Goal: Task Accomplishment & Management: Complete application form

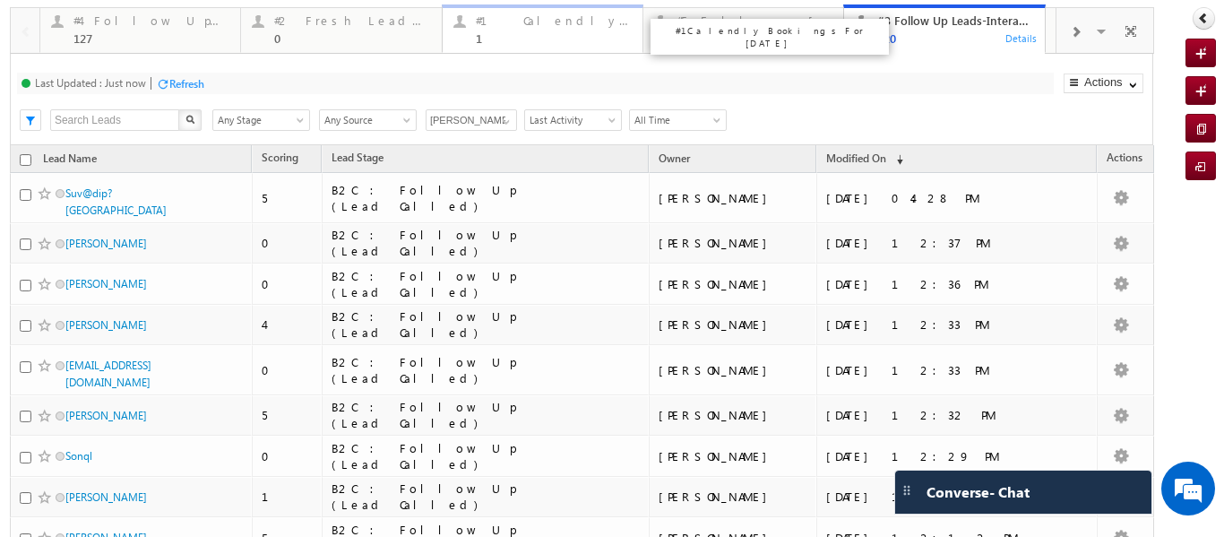
click at [493, 30] on div "#1 Calendly Bookings For [DATE] 1" at bounding box center [554, 27] width 156 height 35
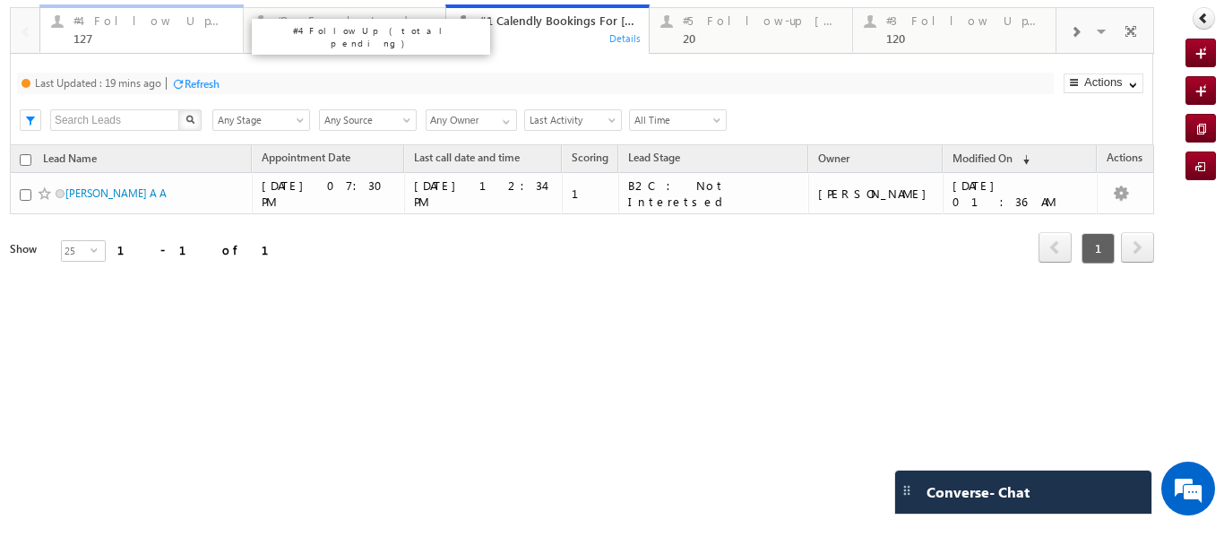
click at [142, 24] on div "#4 Follow Up (total pending)" at bounding box center [152, 20] width 159 height 14
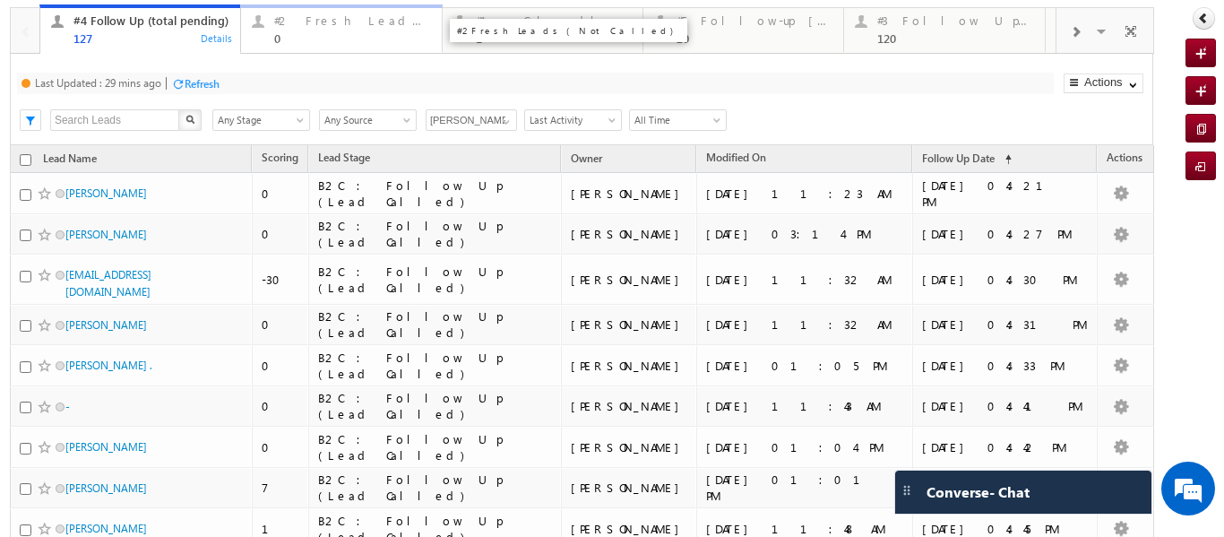
drag, startPoint x: 290, startPoint y: 23, endPoint x: 157, endPoint y: 36, distance: 134.1
click at [290, 23] on div "#2 Fresh Leads (Not Called)" at bounding box center [352, 20] width 156 height 14
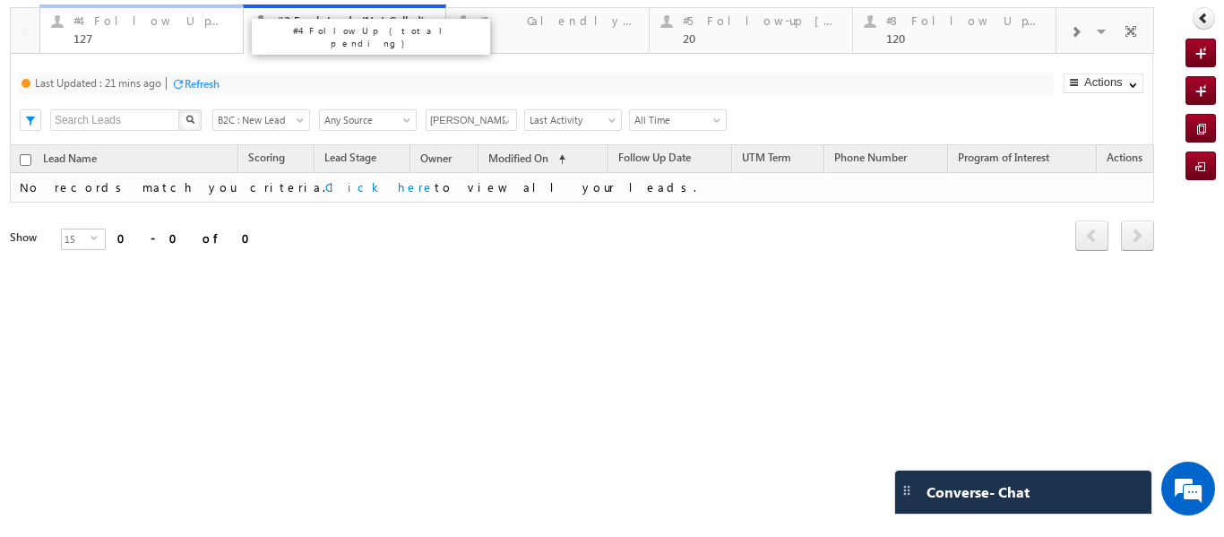
click at [131, 33] on div "127" at bounding box center [152, 37] width 159 height 13
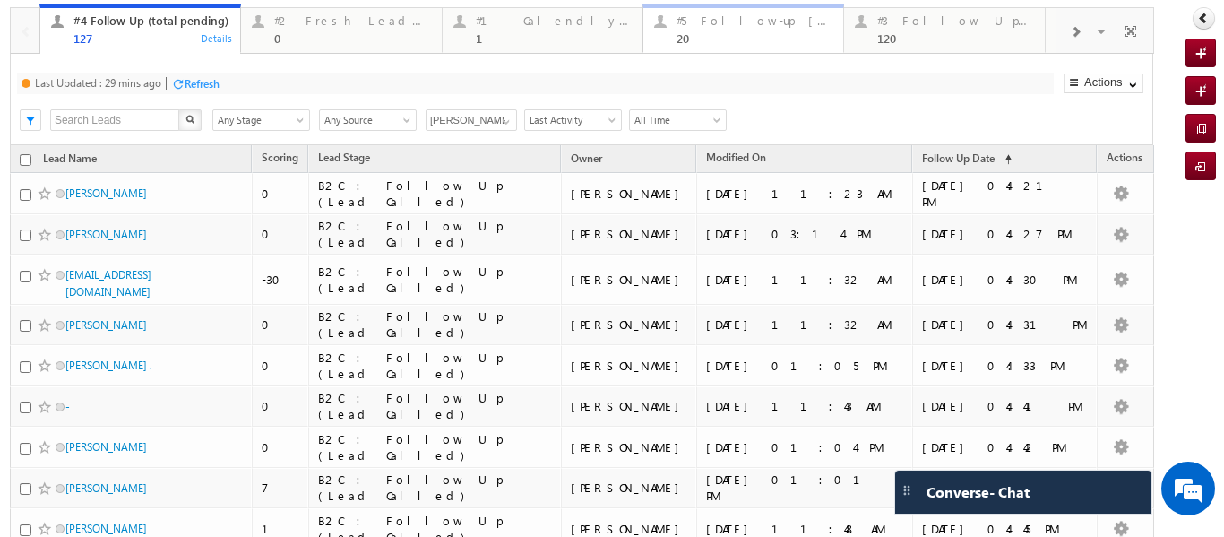
click at [708, 25] on div "#5 Follow-up [ 0 Interacted ]" at bounding box center [754, 20] width 156 height 14
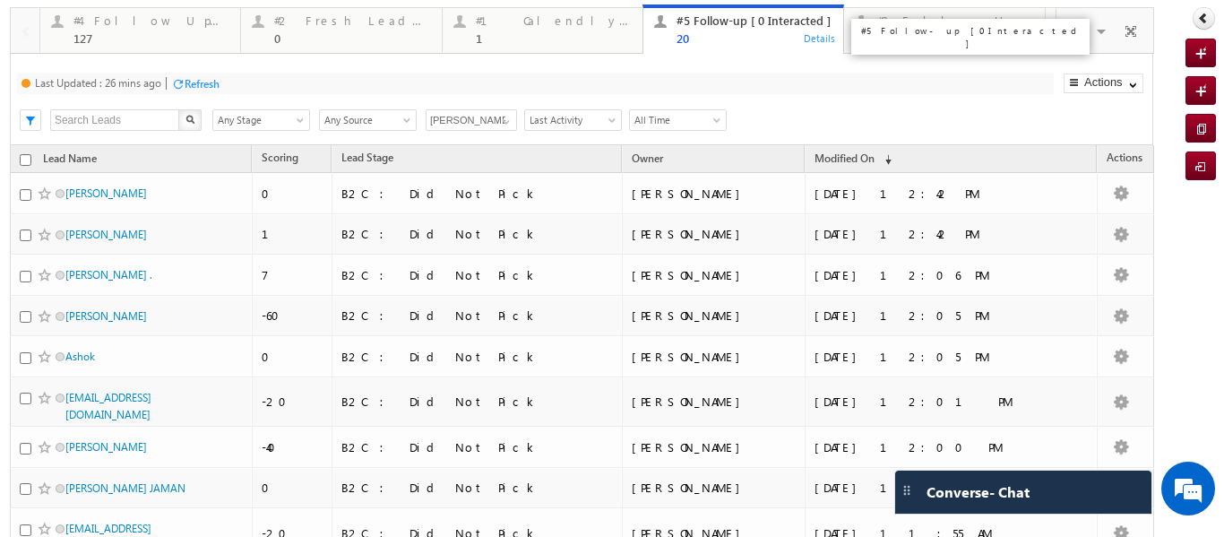
click at [697, 43] on div "20" at bounding box center [754, 37] width 156 height 13
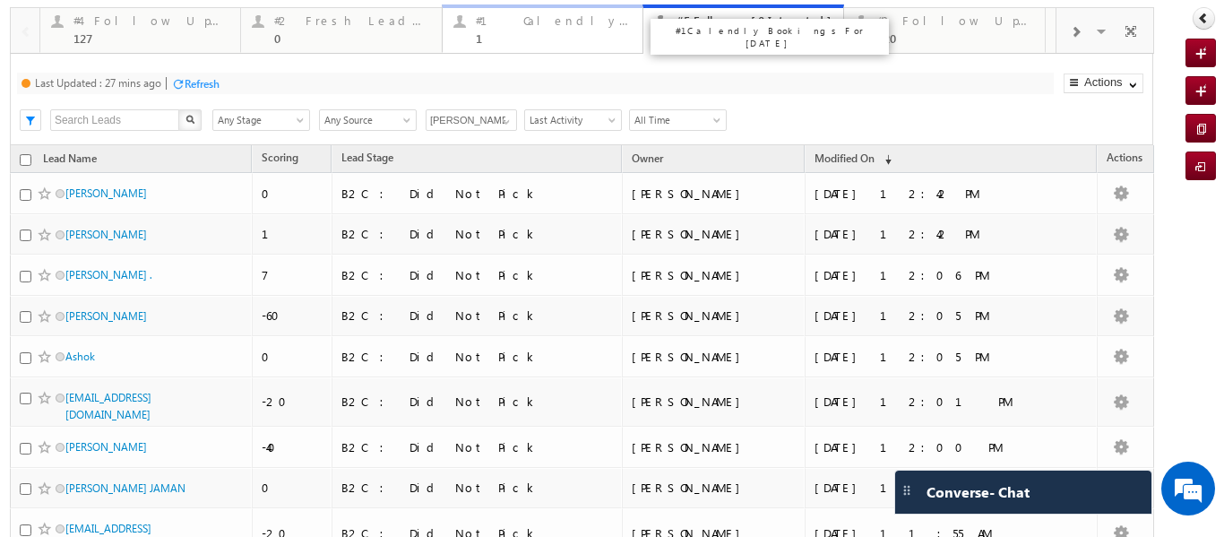
click at [548, 39] on div "1" at bounding box center [554, 37] width 156 height 13
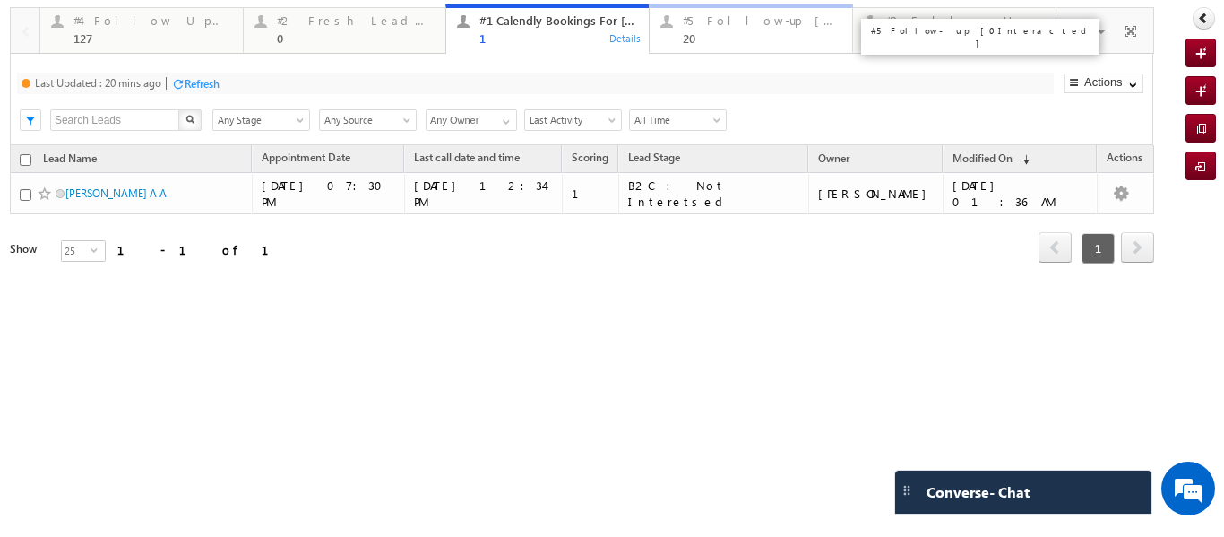
click at [724, 46] on link "#5 Follow-up [ 0 Interacted ] 20 Details" at bounding box center [751, 28] width 204 height 48
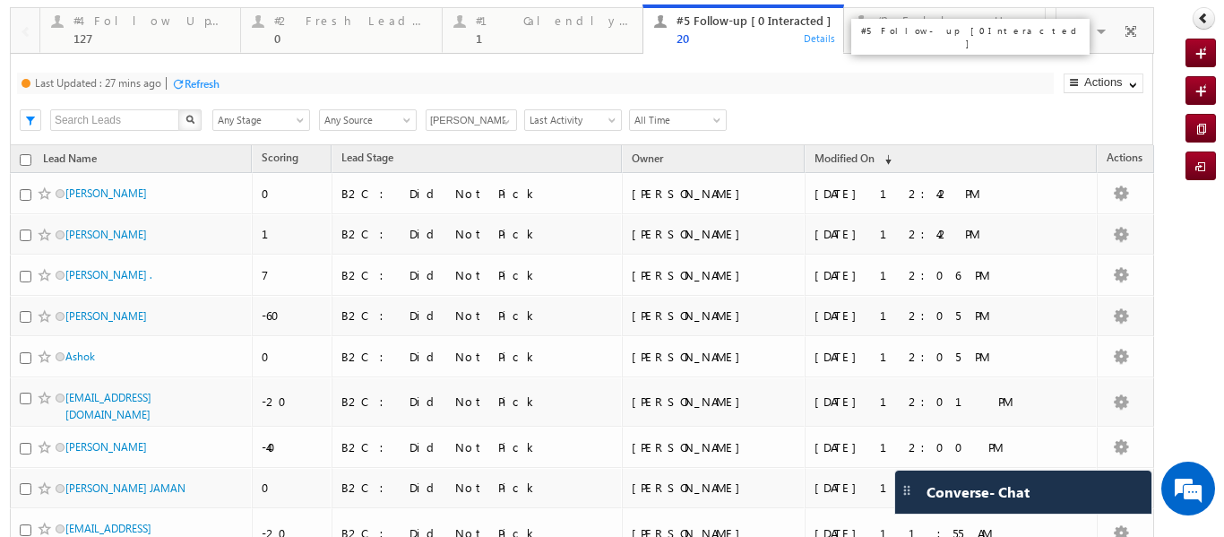
click at [702, 30] on div "#5 Follow-up [ 0 Interacted ] 20" at bounding box center [754, 27] width 156 height 35
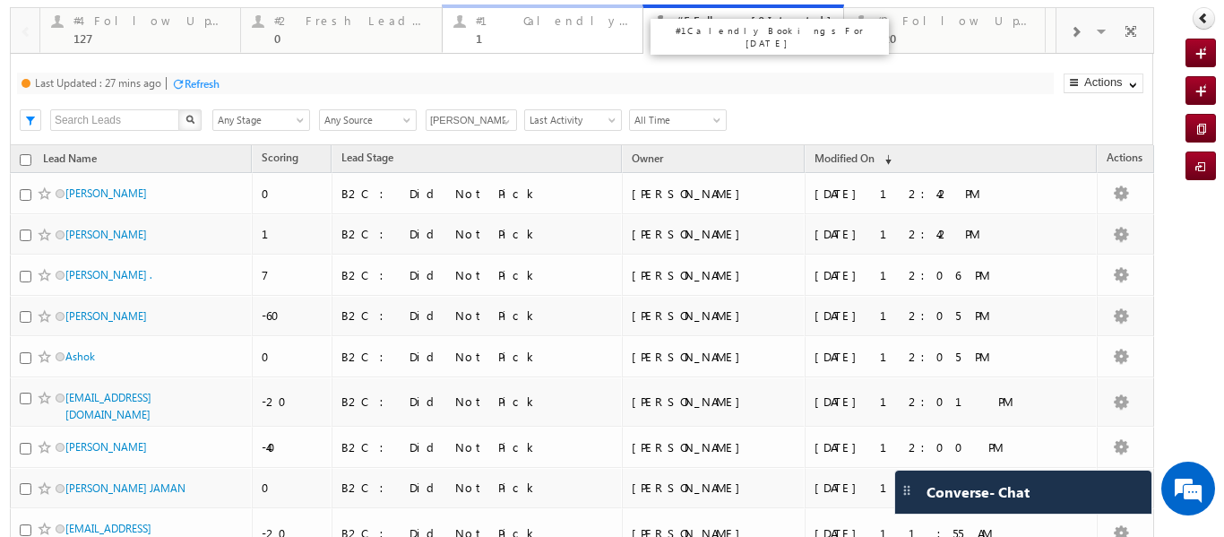
drag, startPoint x: 491, startPoint y: 33, endPoint x: 510, endPoint y: 33, distance: 18.8
click at [491, 33] on div "1" at bounding box center [554, 37] width 156 height 13
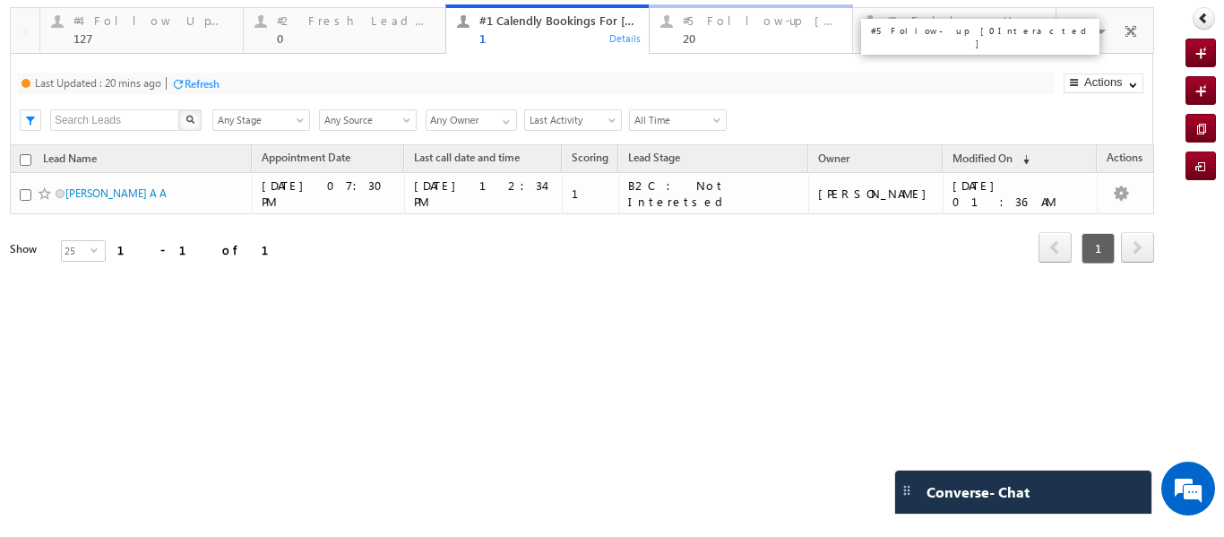
click at [743, 33] on div "20" at bounding box center [762, 37] width 159 height 13
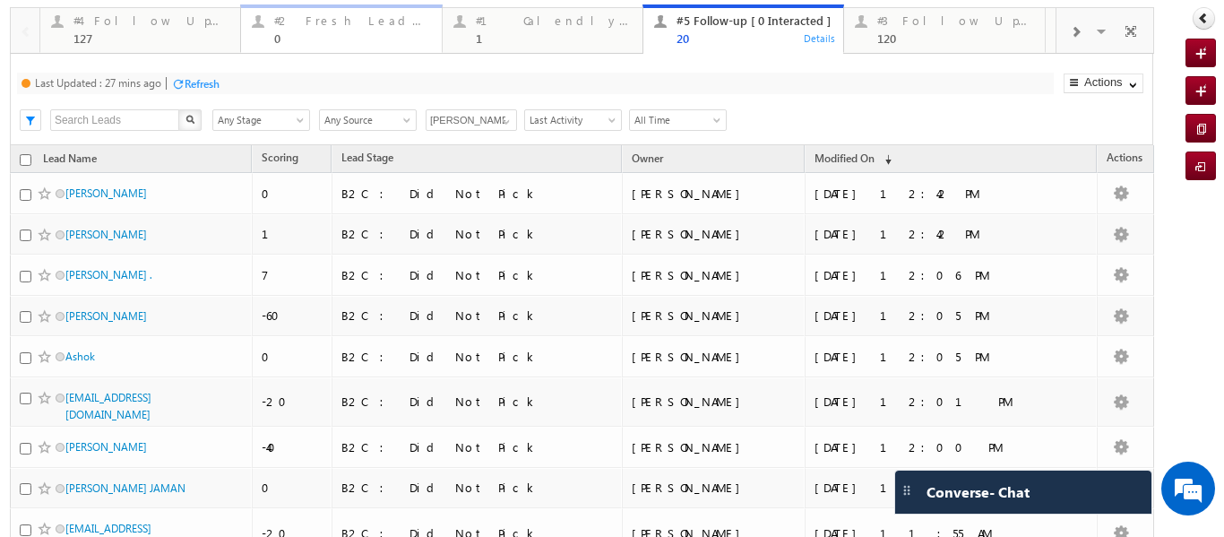
click at [313, 26] on div "#2 Fresh Leads (Not Called)" at bounding box center [352, 20] width 156 height 14
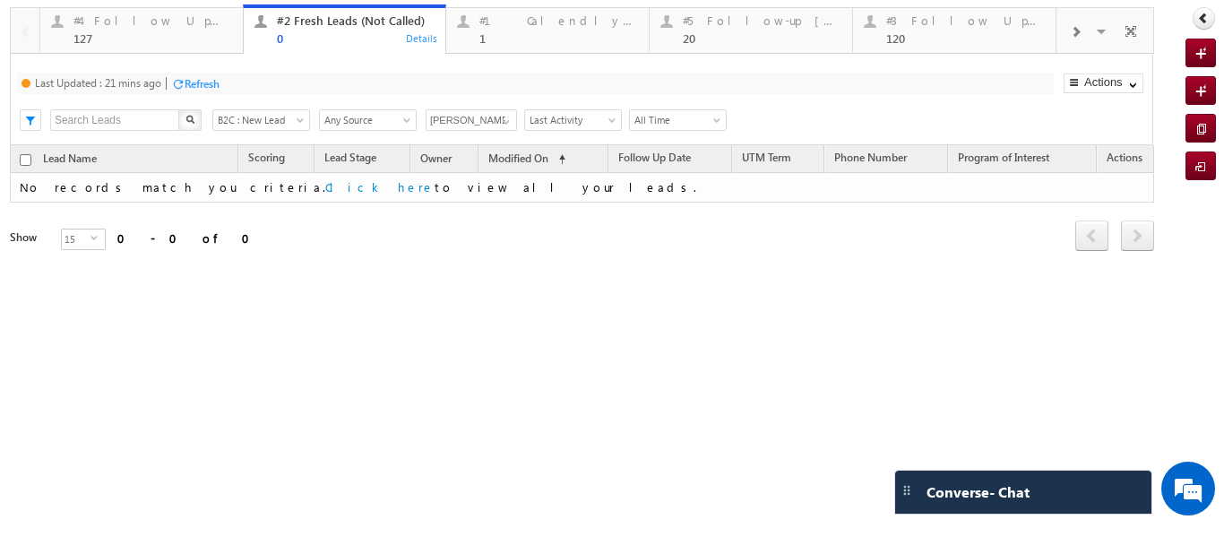
click at [157, 32] on div "127" at bounding box center [152, 37] width 159 height 13
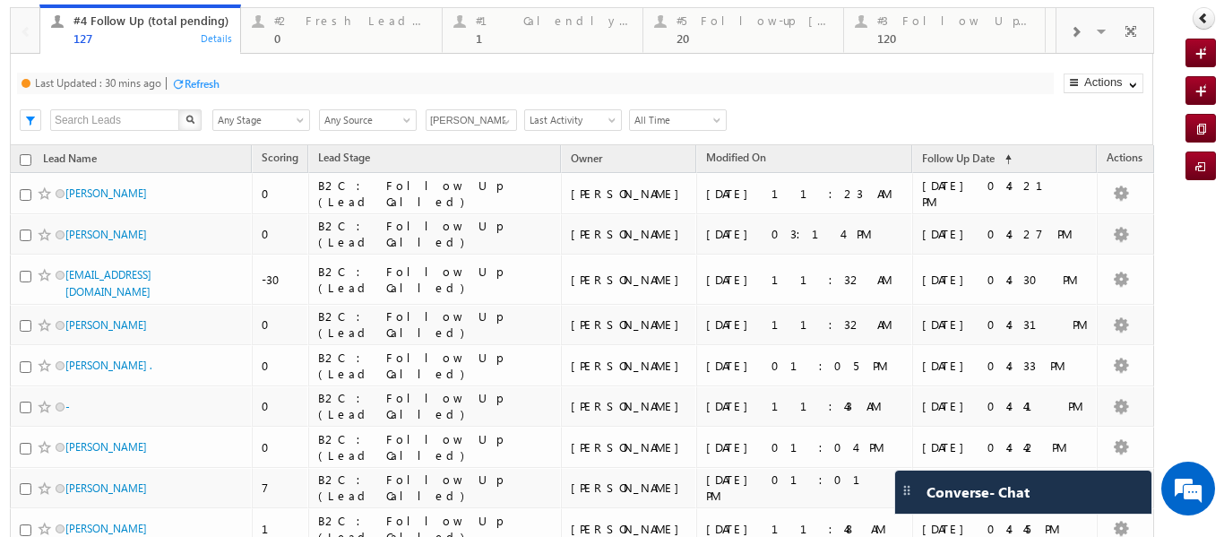
click at [157, 32] on div "127" at bounding box center [151, 37] width 156 height 13
click at [507, 35] on div "1" at bounding box center [554, 37] width 156 height 13
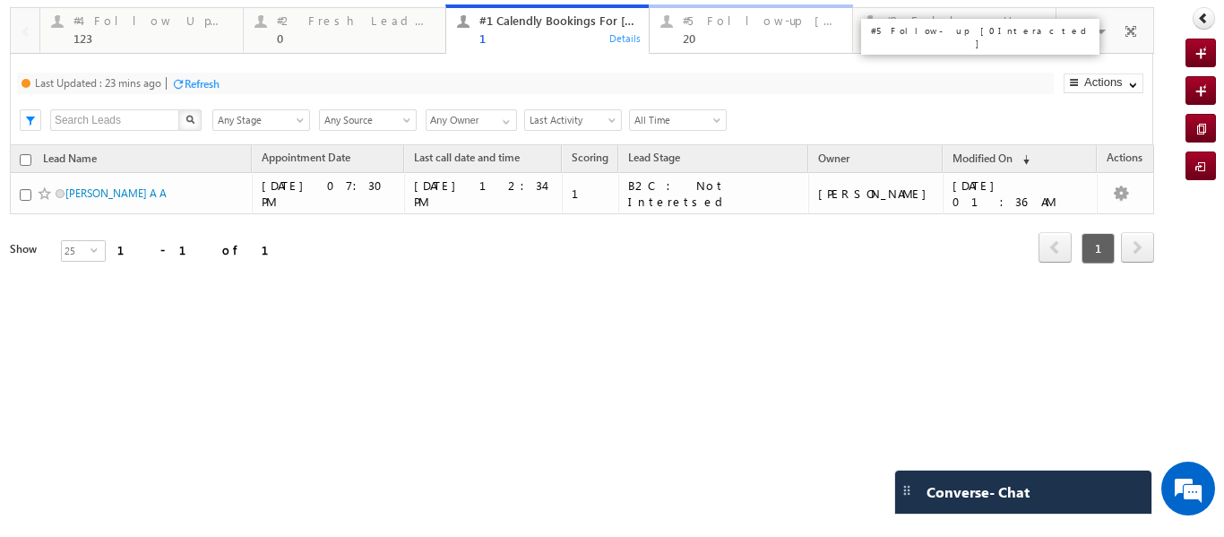
click at [726, 28] on div "#5 Follow-up [ 0 Interacted ] 20" at bounding box center [762, 27] width 159 height 35
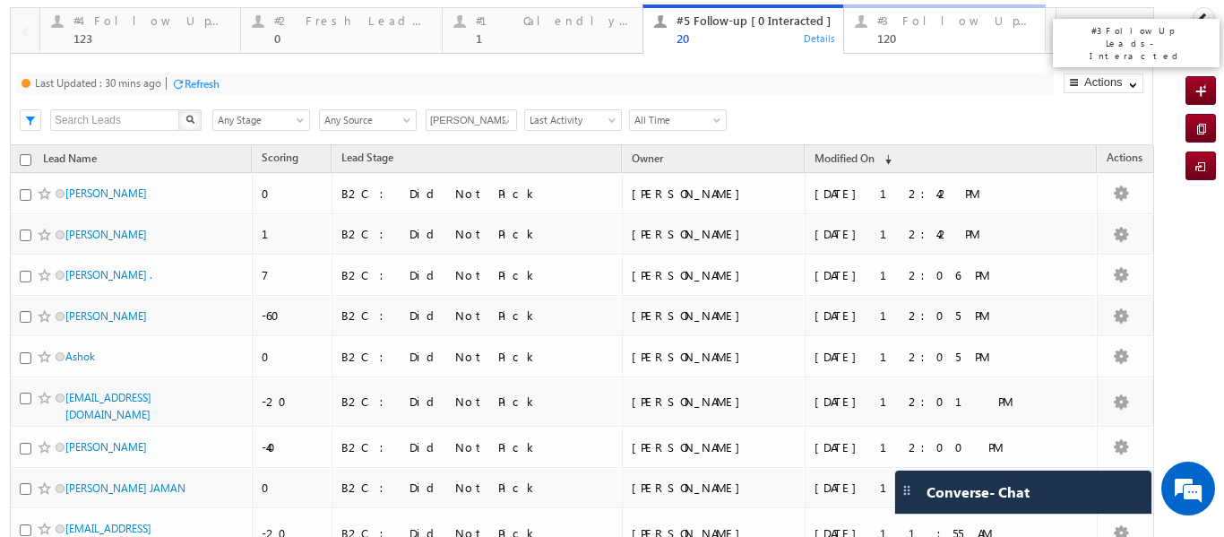
click at [897, 29] on div "#3 Follow Up Leads-Interacted 120" at bounding box center [955, 27] width 156 height 35
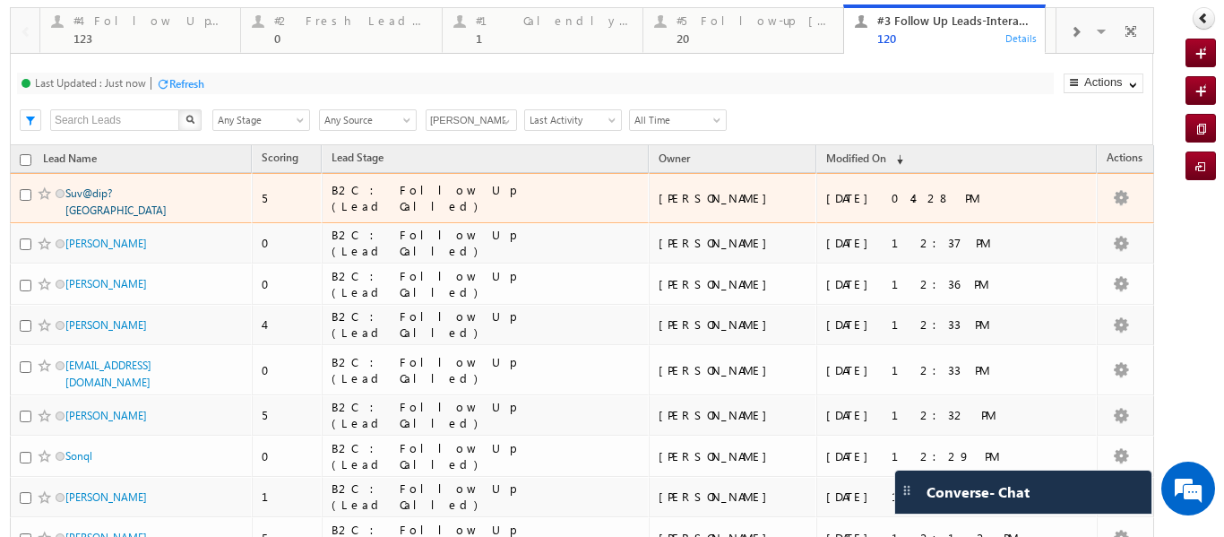
click at [117, 203] on link "Suv@dip? [GEOGRAPHIC_DATA]" at bounding box center [115, 201] width 101 height 30
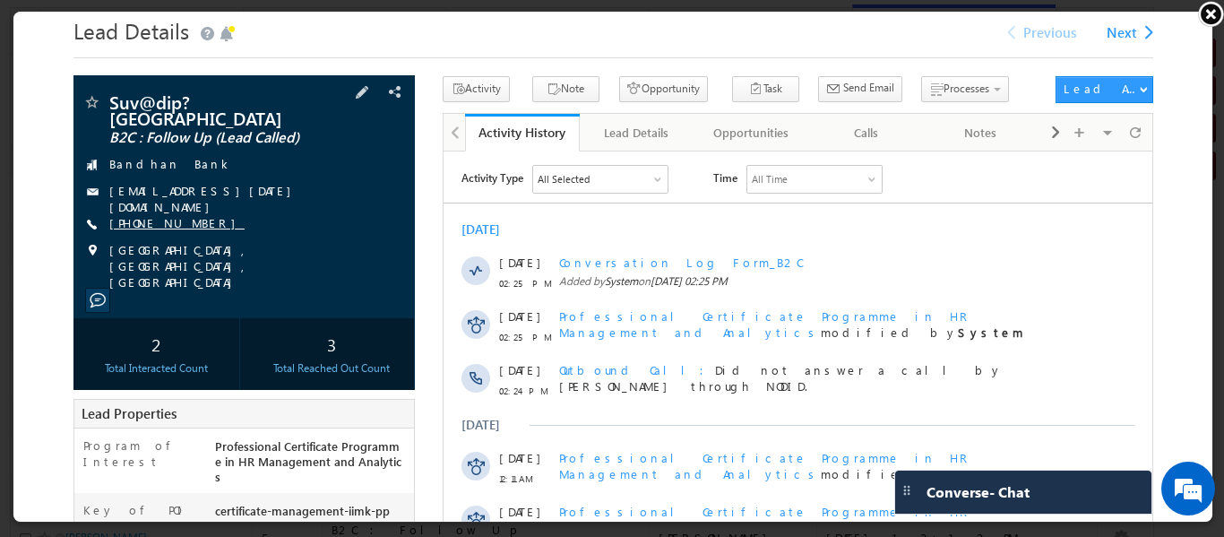
click at [156, 214] on link "[PHONE_NUMBER]" at bounding box center [175, 220] width 135 height 15
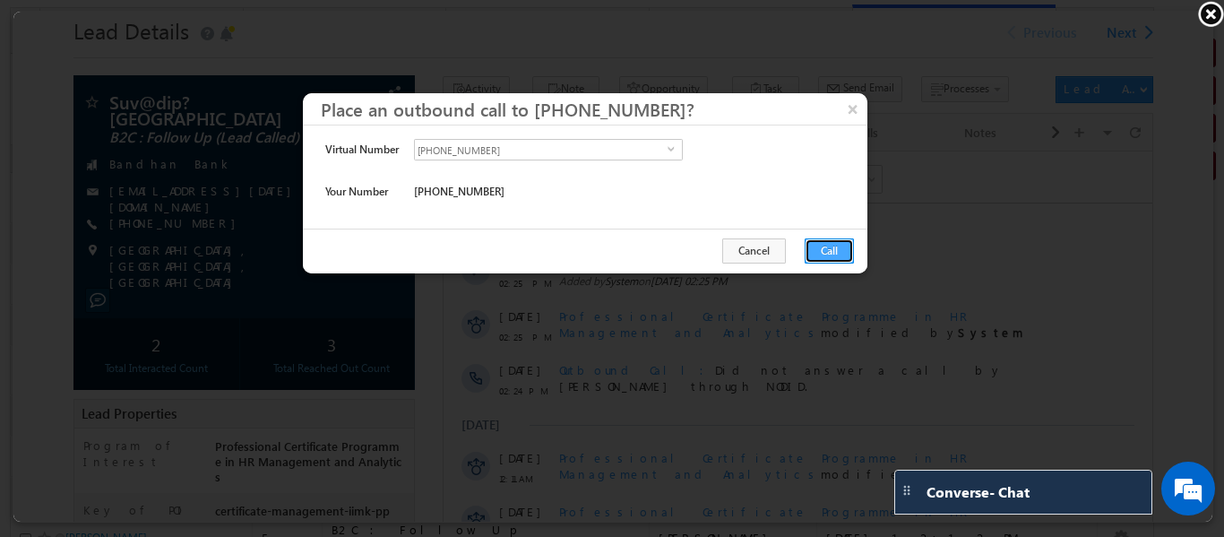
click at [810, 250] on button "Call" at bounding box center [827, 249] width 49 height 25
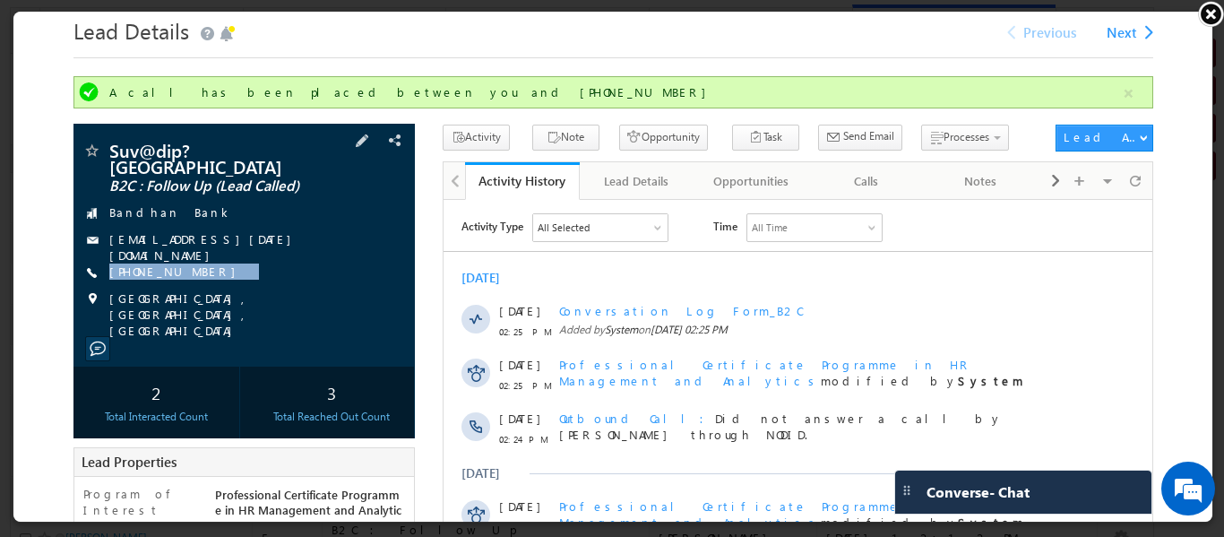
drag, startPoint x: 229, startPoint y: 259, endPoint x: 200, endPoint y: 275, distance: 33.7
click at [200, 275] on div "Suv@dip? [GEOGRAPHIC_DATA] B2C : Follow Up (Lead Called) Bandhan Bank [EMAIL_AD…" at bounding box center [242, 238] width 323 height 197
copy div "[PHONE_NUMBER]"
click at [263, 267] on div "[PHONE_NUMBER]" at bounding box center [242, 271] width 323 height 18
drag, startPoint x: 264, startPoint y: 265, endPoint x: 202, endPoint y: 276, distance: 63.6
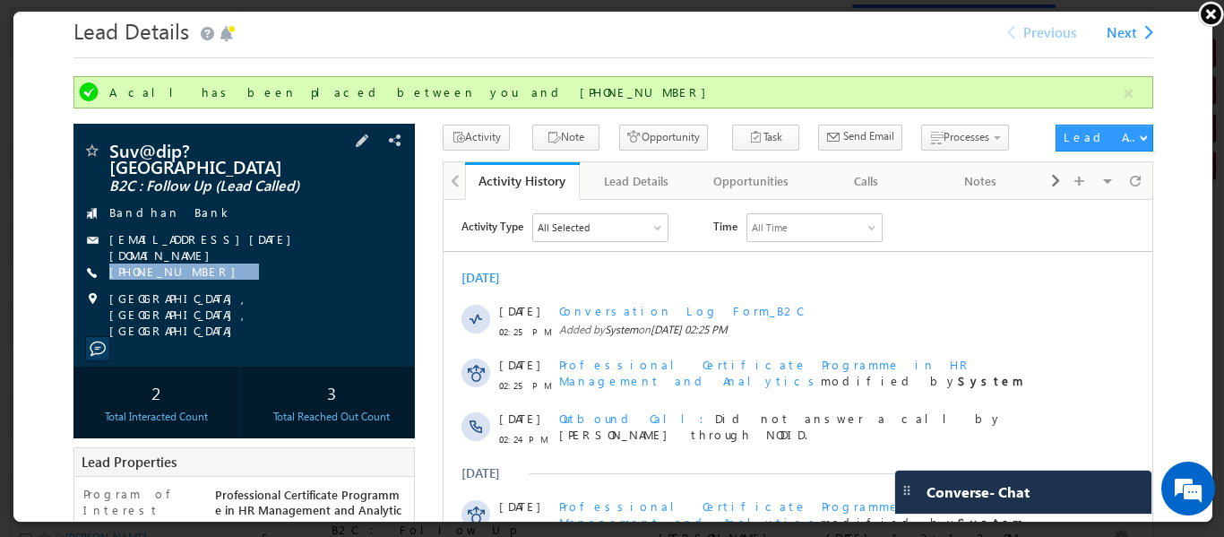
click at [202, 276] on div "Suv@dip? [GEOGRAPHIC_DATA] B2C : Follow Up (Lead Called) Bandhan Bank [EMAIL_AD…" at bounding box center [242, 238] width 323 height 197
copy div "[PHONE_NUMBER]"
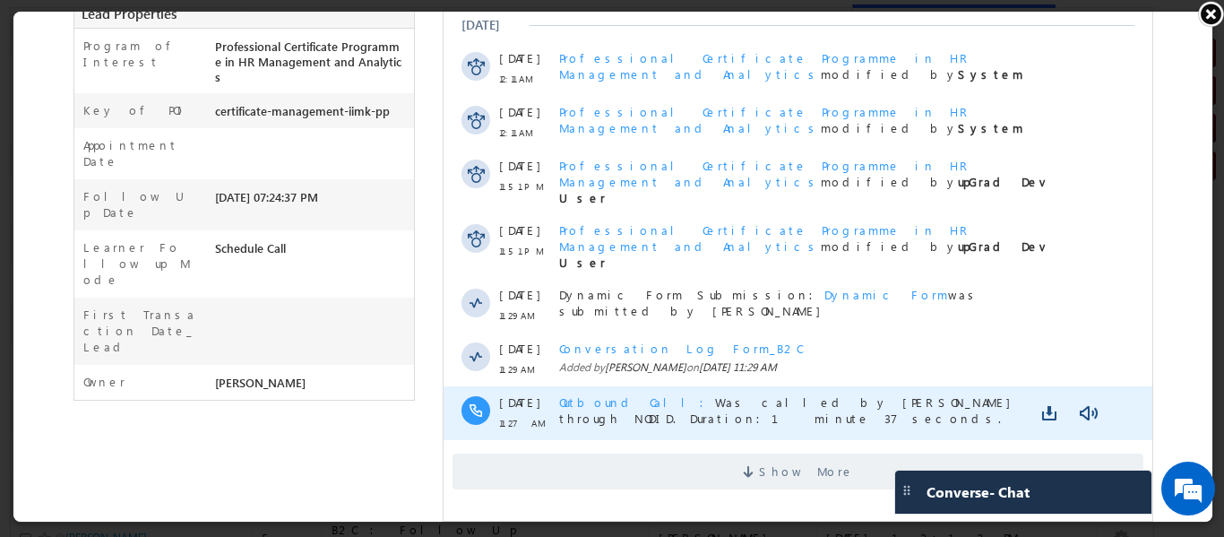
click at [819, 492] on html "Activity Type All Selected Select All Sales Activities 1 Sales Activity Opportu…" at bounding box center [797, 127] width 709 height 751
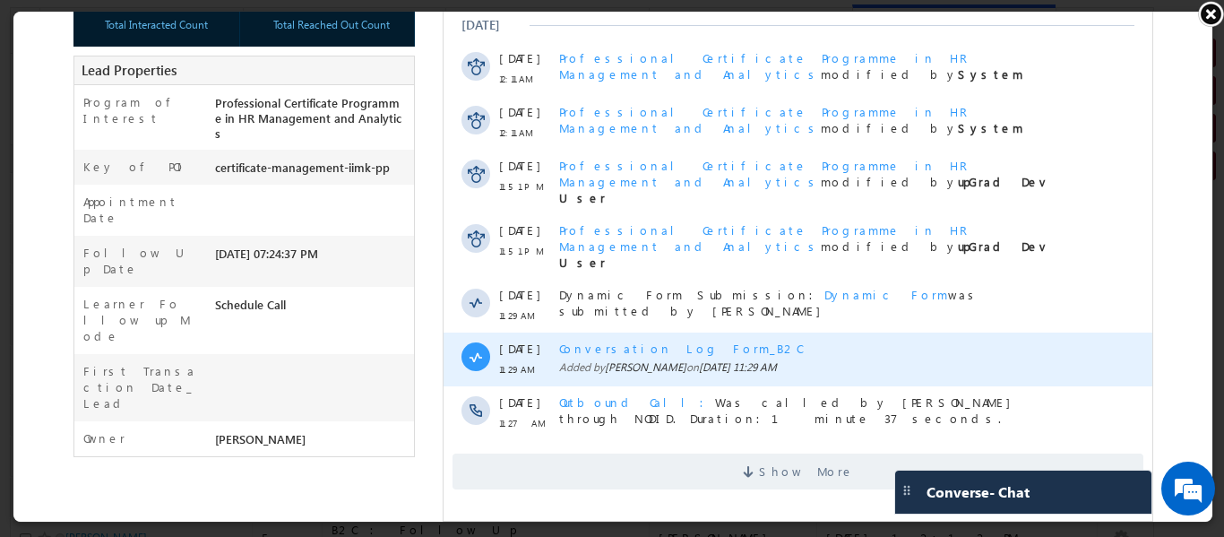
scroll to position [494, 0]
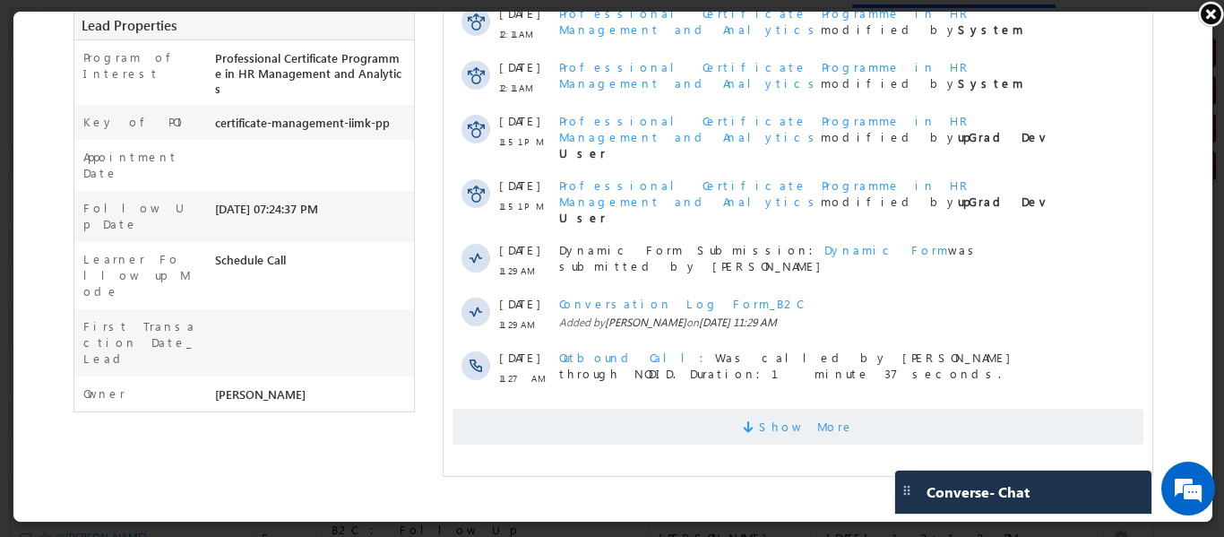
click at [796, 409] on span "Show More" at bounding box center [805, 427] width 95 height 36
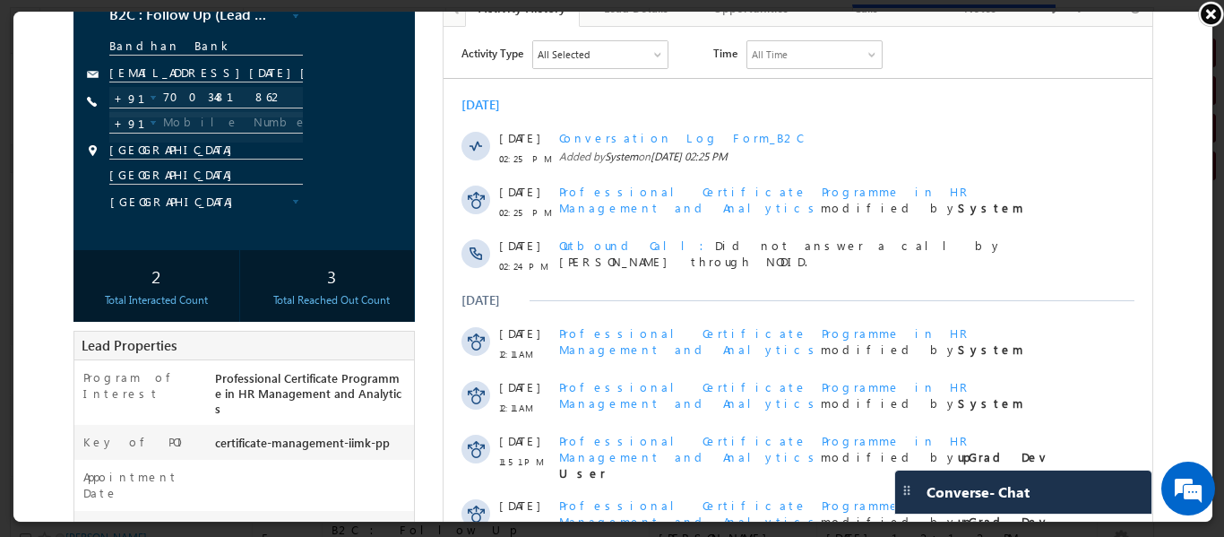
scroll to position [0, 0]
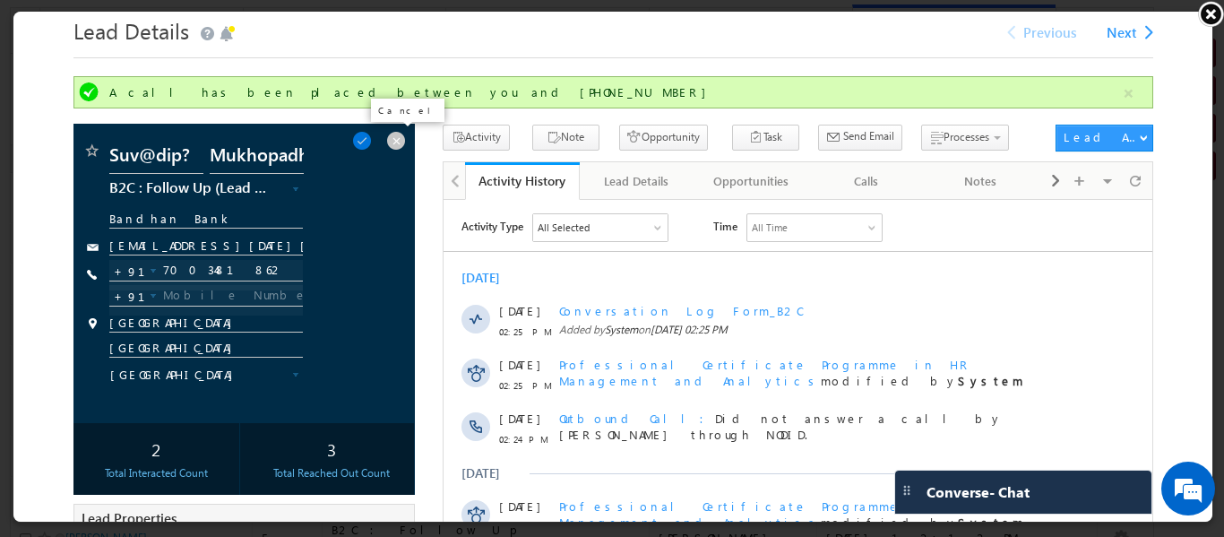
click at [388, 140] on span at bounding box center [394, 139] width 20 height 20
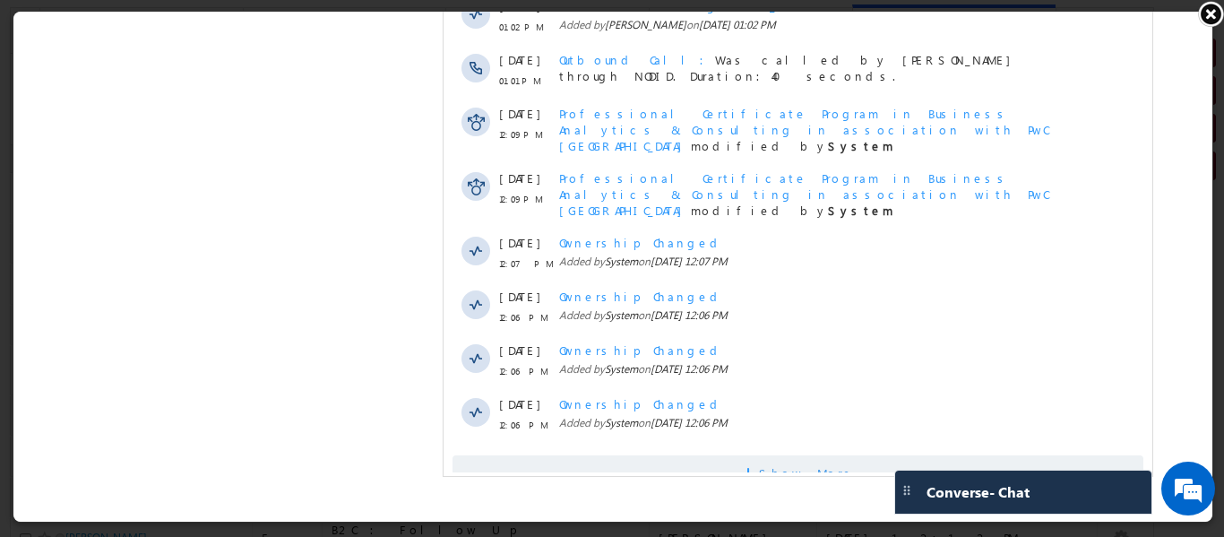
scroll to position [1006, 0]
click at [773, 455] on span "Show More" at bounding box center [805, 473] width 95 height 36
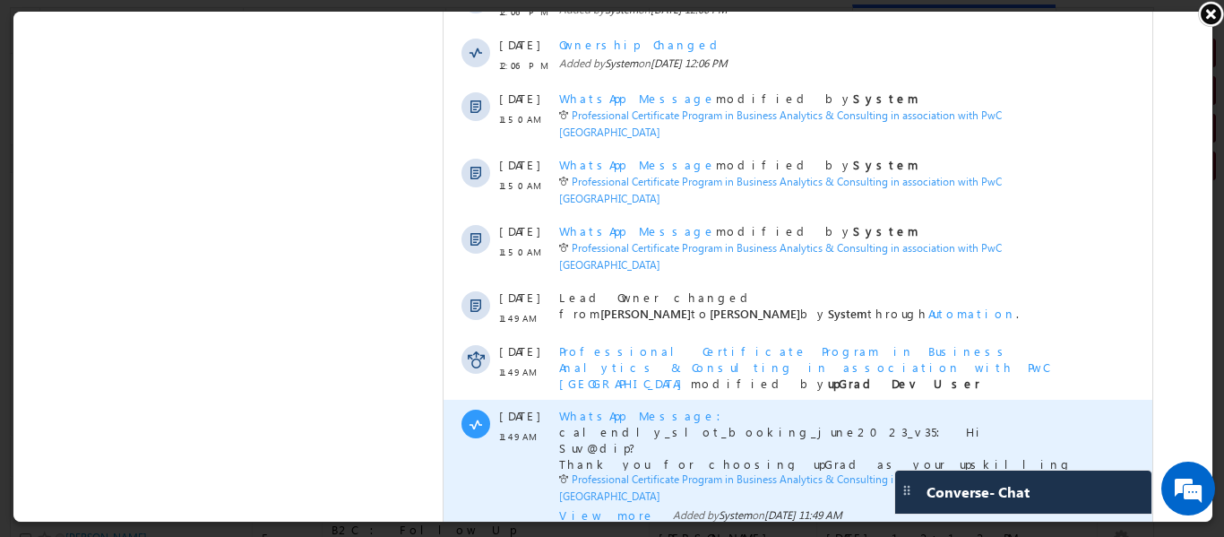
scroll to position [1607, 0]
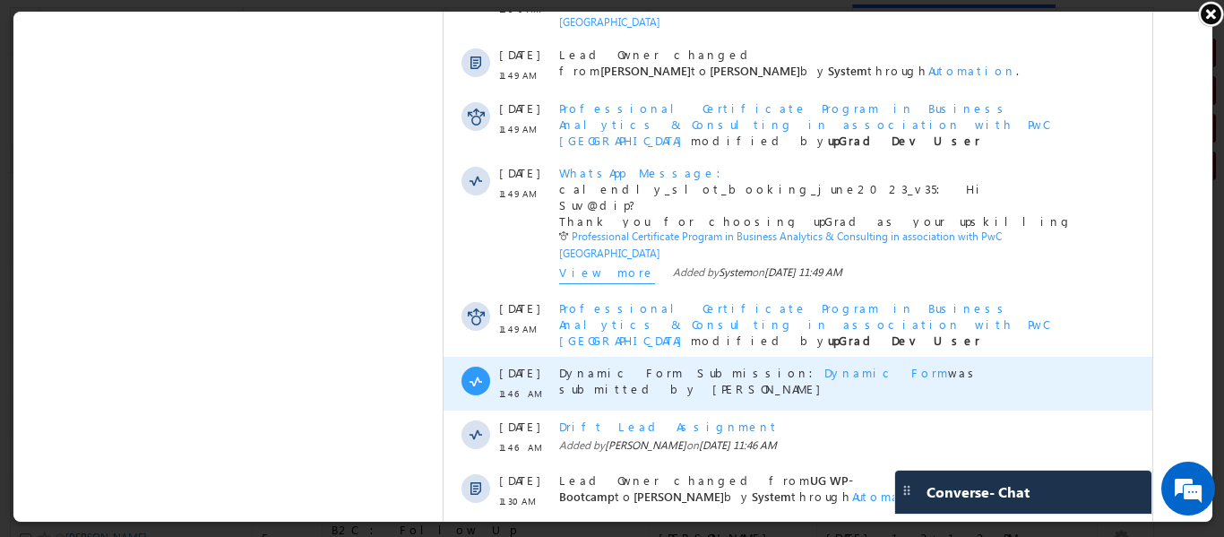
click at [823, 365] on span "Dynamic Form" at bounding box center [885, 372] width 124 height 15
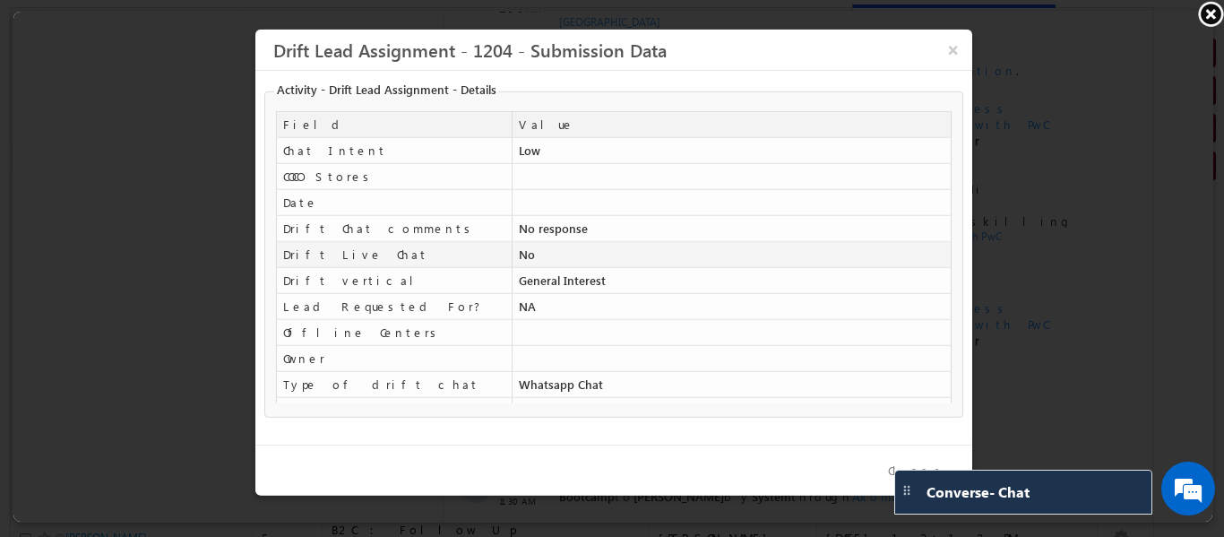
scroll to position [0, 0]
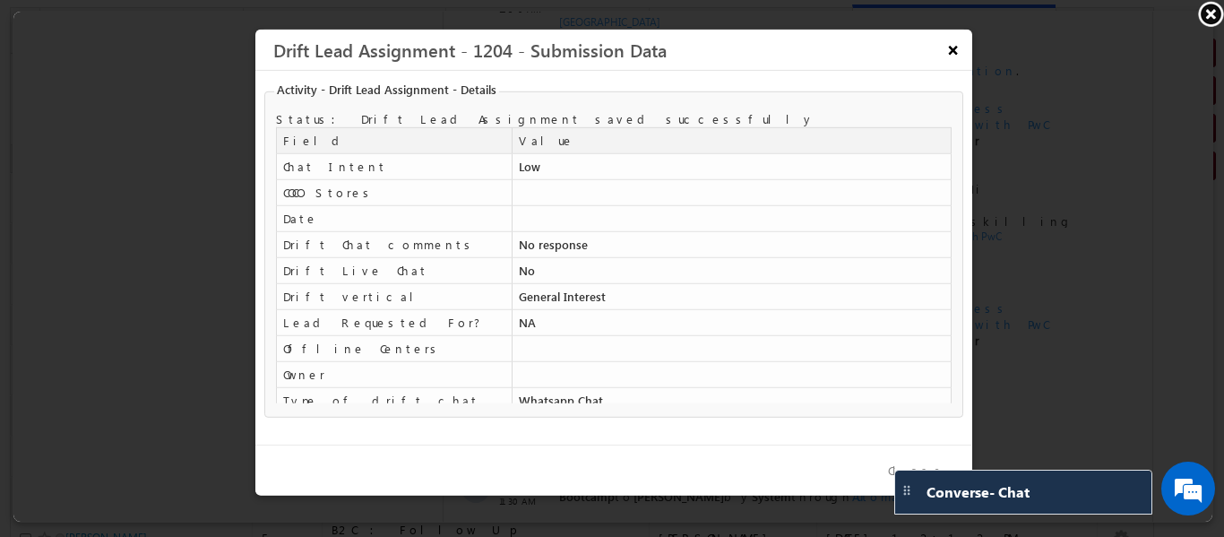
click at [946, 52] on button "×" at bounding box center [951, 46] width 30 height 31
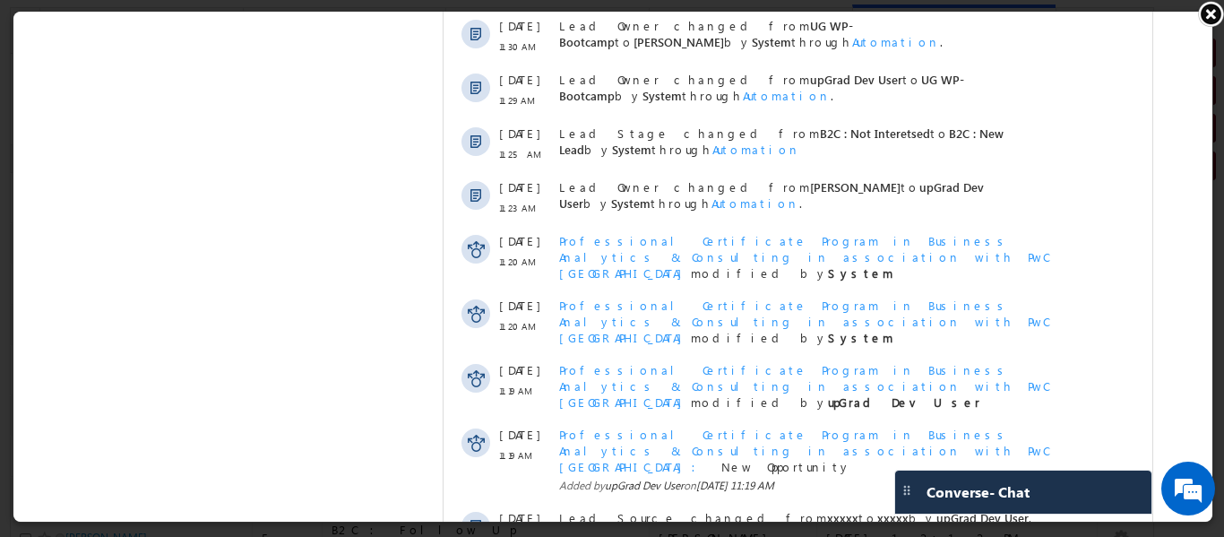
scroll to position [2192, 0]
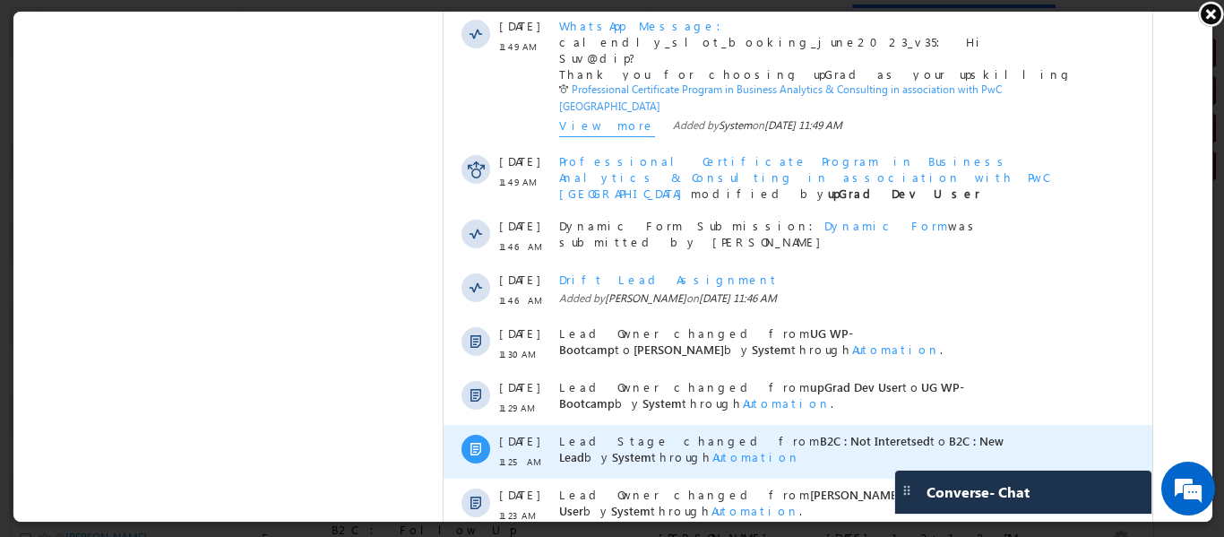
scroll to position [1744, 0]
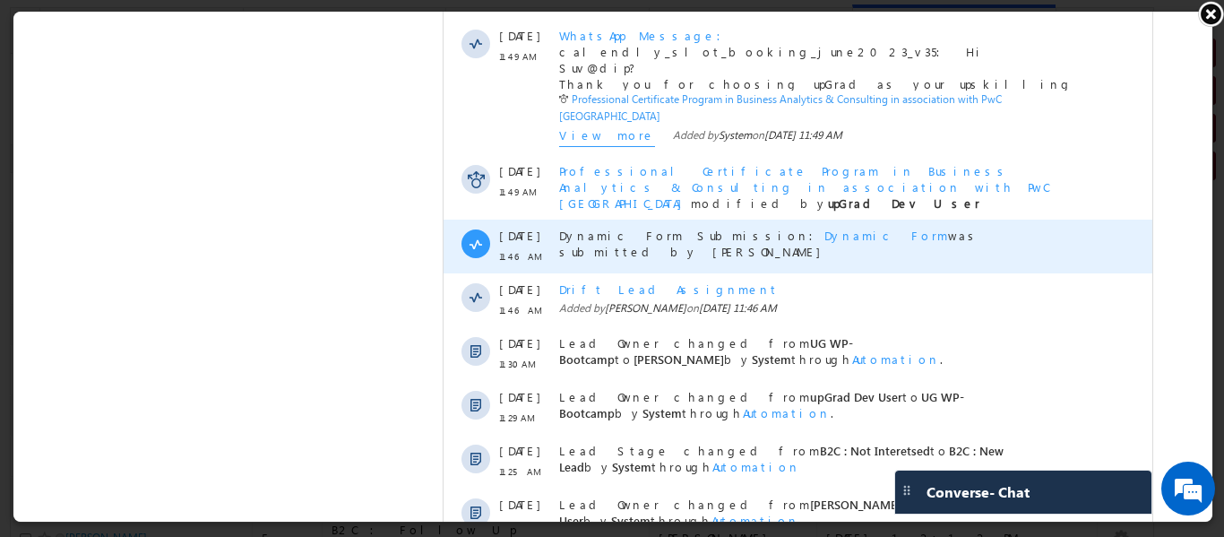
click at [823, 228] on span "Dynamic Form" at bounding box center [885, 235] width 124 height 15
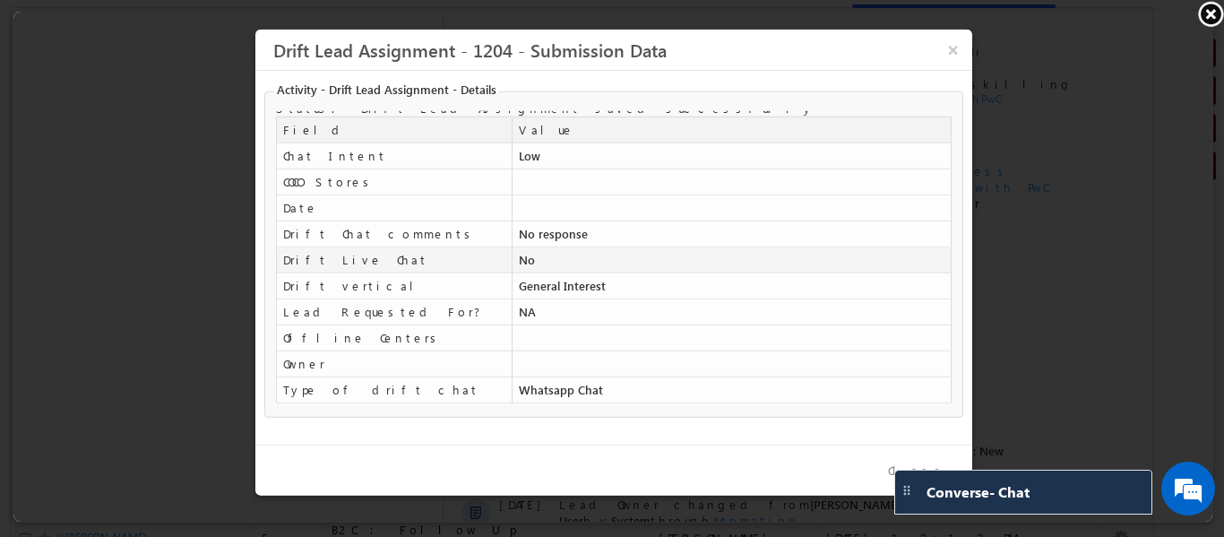
scroll to position [0, 0]
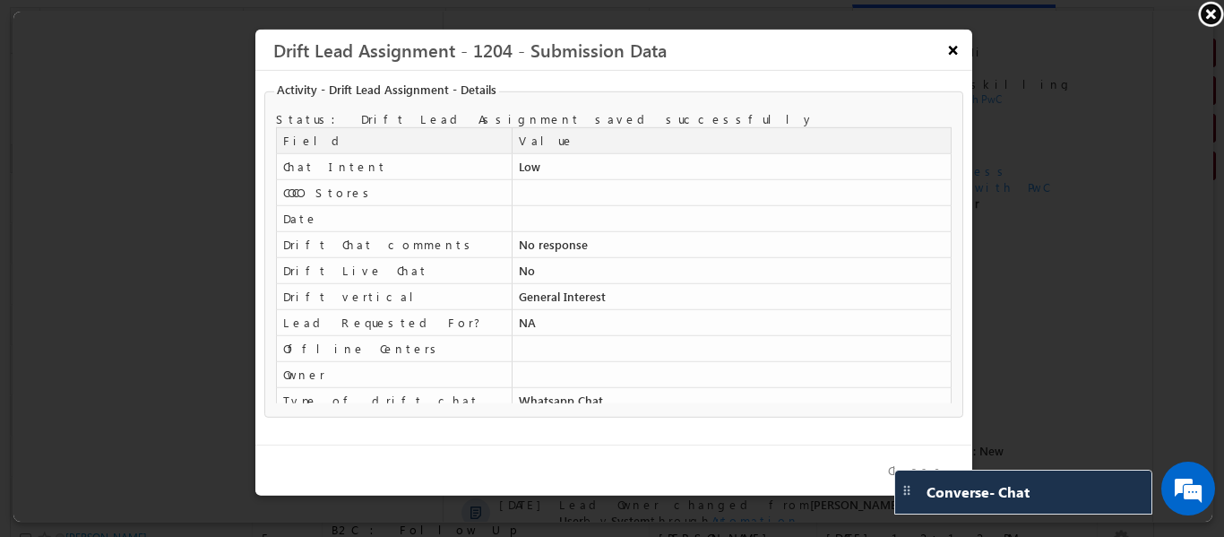
click at [946, 55] on button "×" at bounding box center [951, 46] width 30 height 31
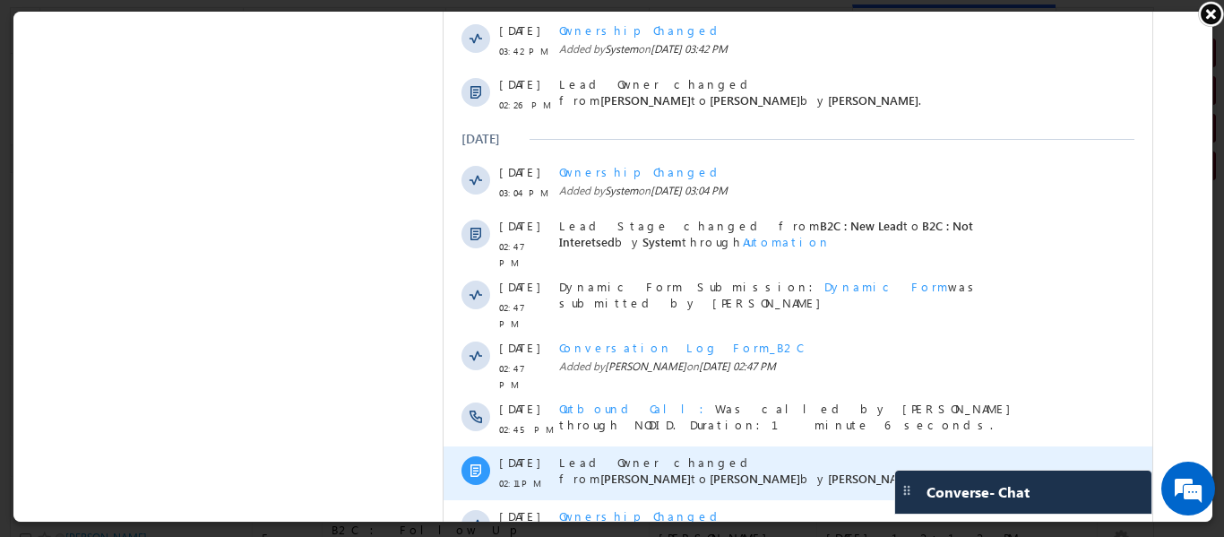
scroll to position [2764, 0]
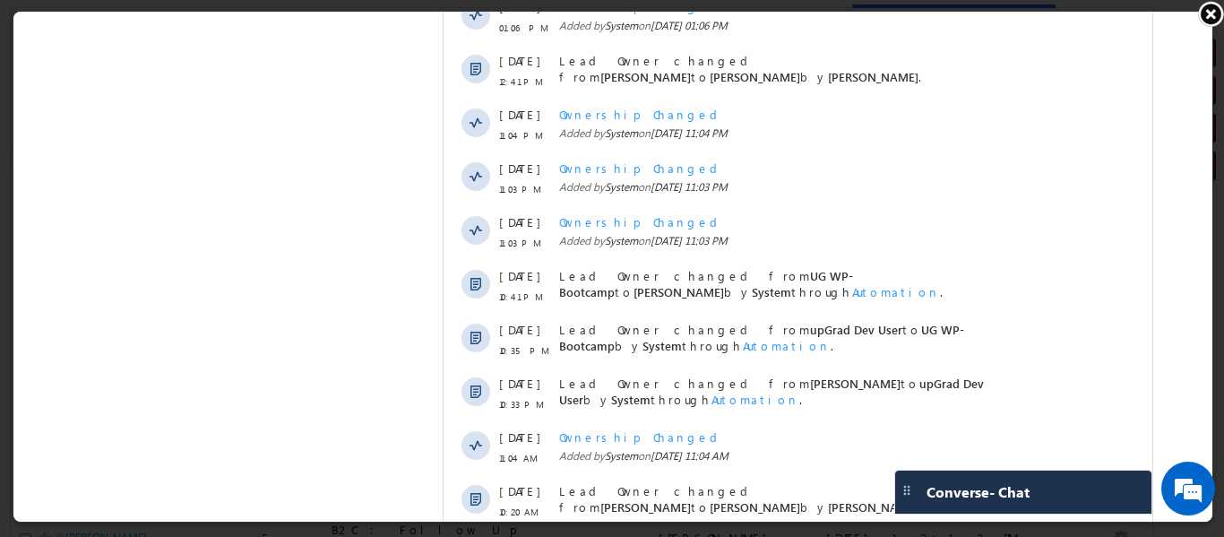
scroll to position [3335, 0]
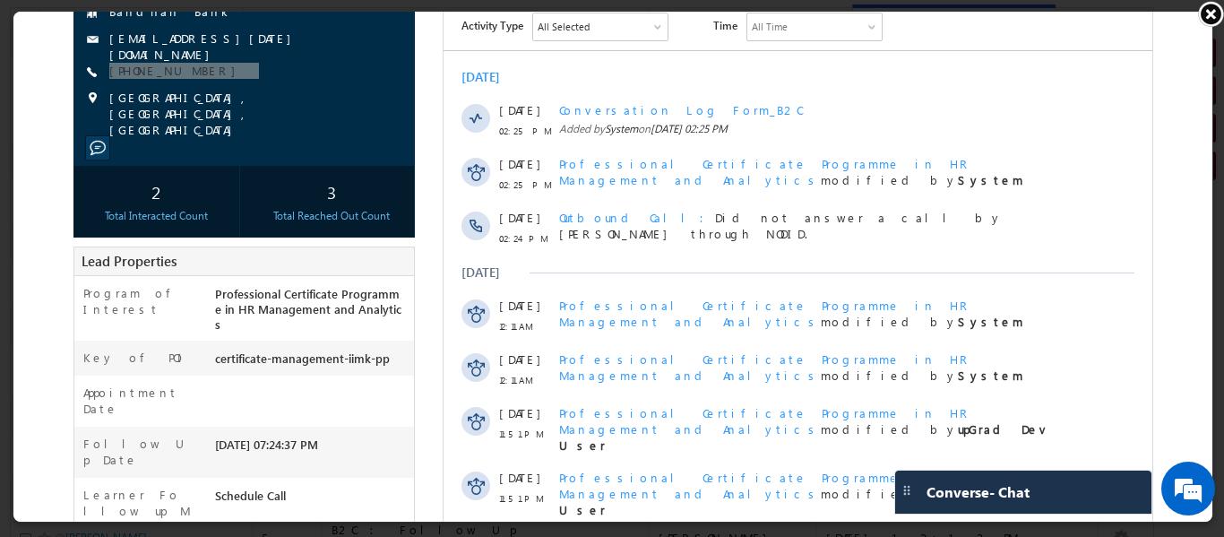
scroll to position [21, 0]
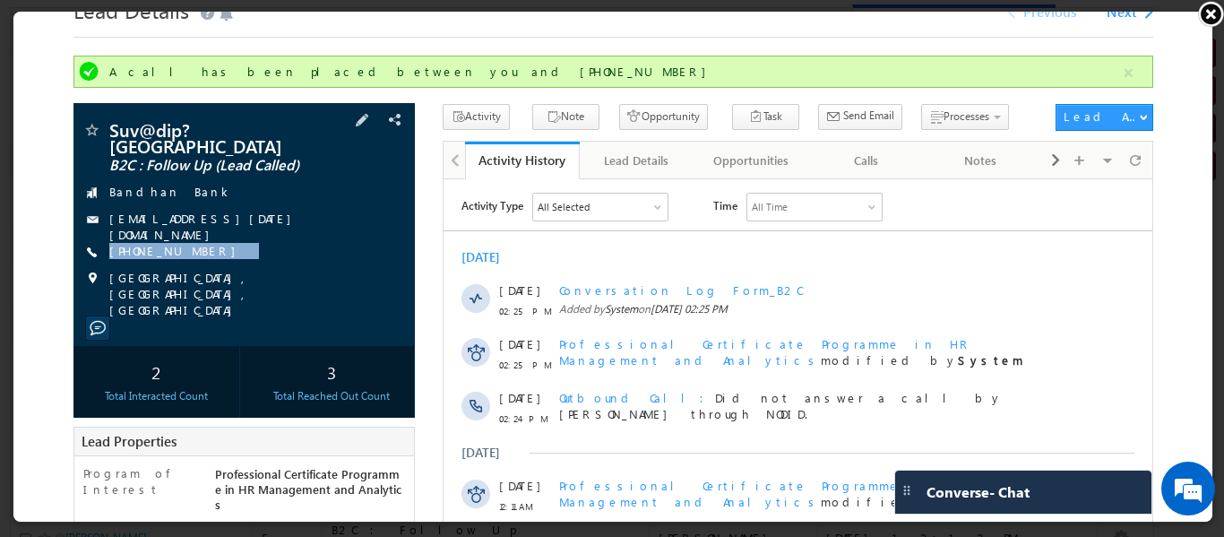
click at [277, 224] on div "[EMAIL_ADDRESS][DATE][DOMAIN_NAME]" at bounding box center [242, 218] width 323 height 18
click at [92, 125] on span at bounding box center [90, 130] width 18 height 18
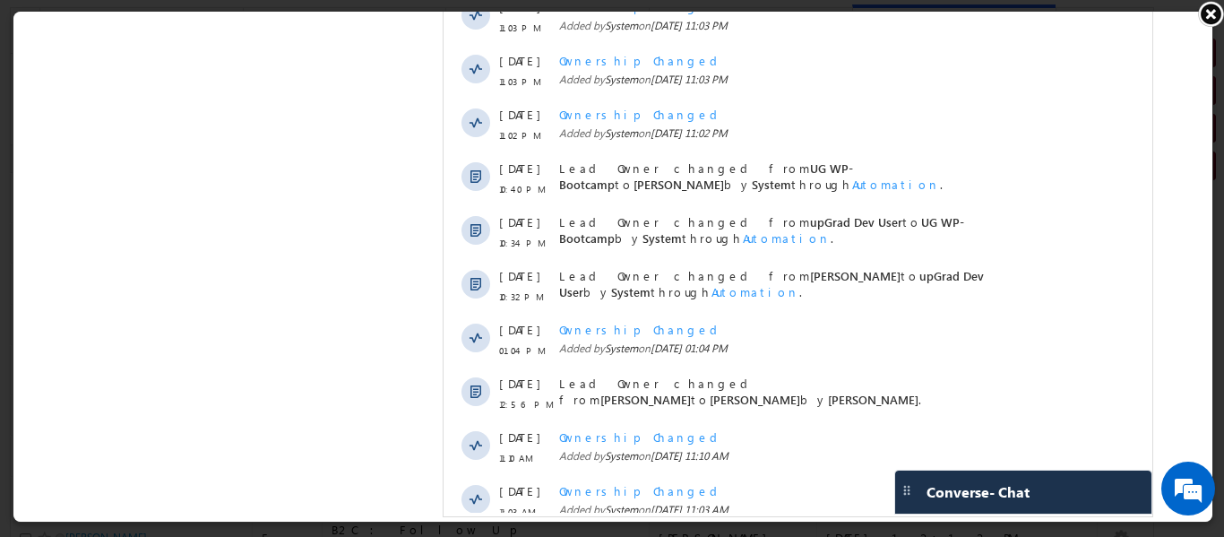
scroll to position [3873, 0]
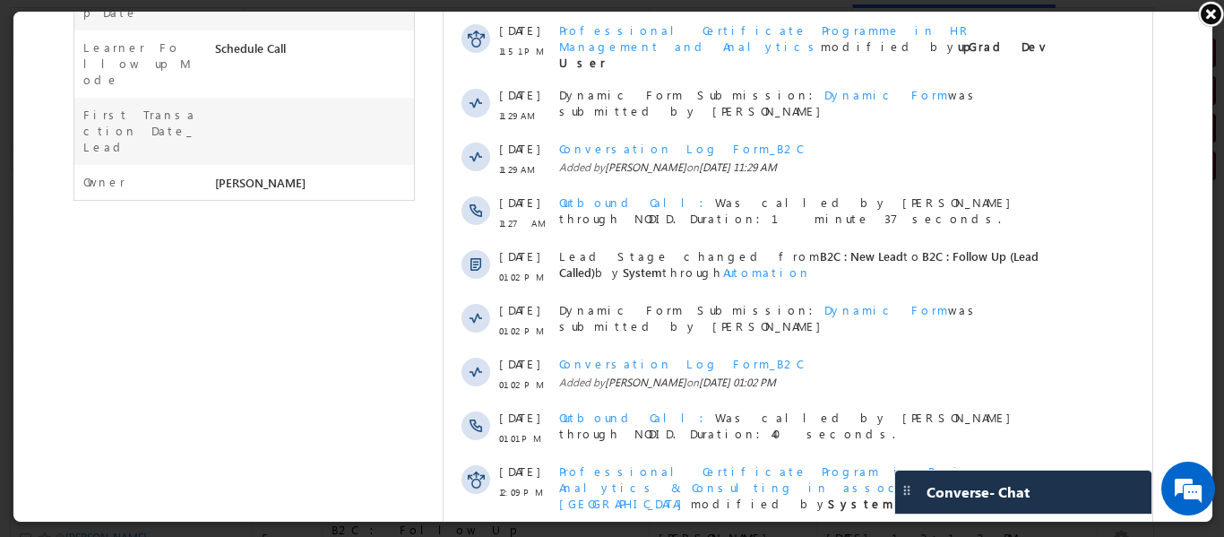
scroll to position [21, 0]
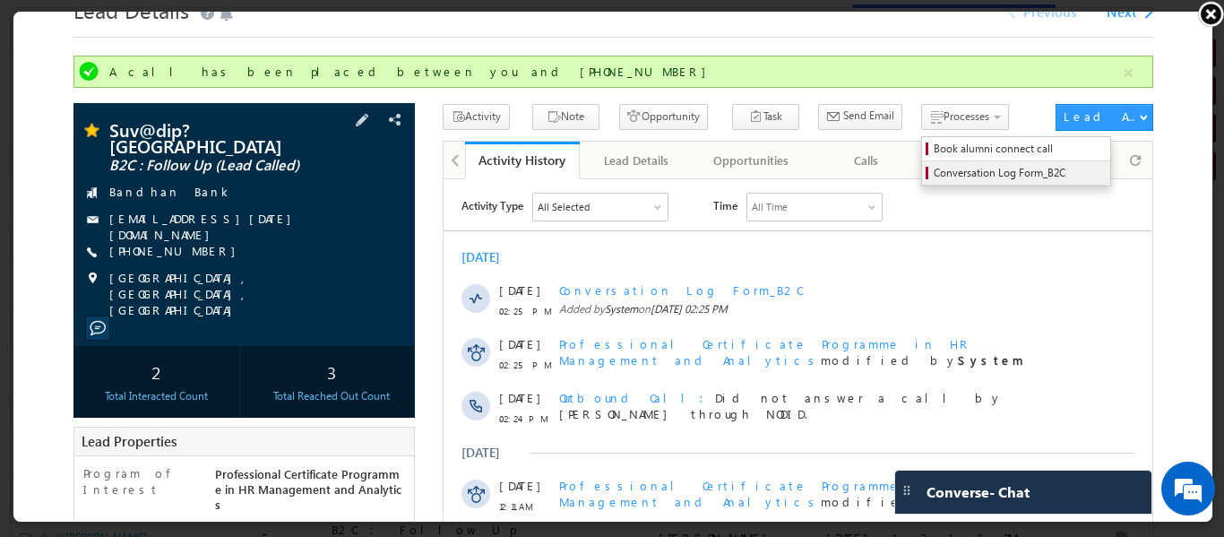
click at [932, 171] on span "Conversation Log Form_B2C" at bounding box center [1017, 171] width 170 height 16
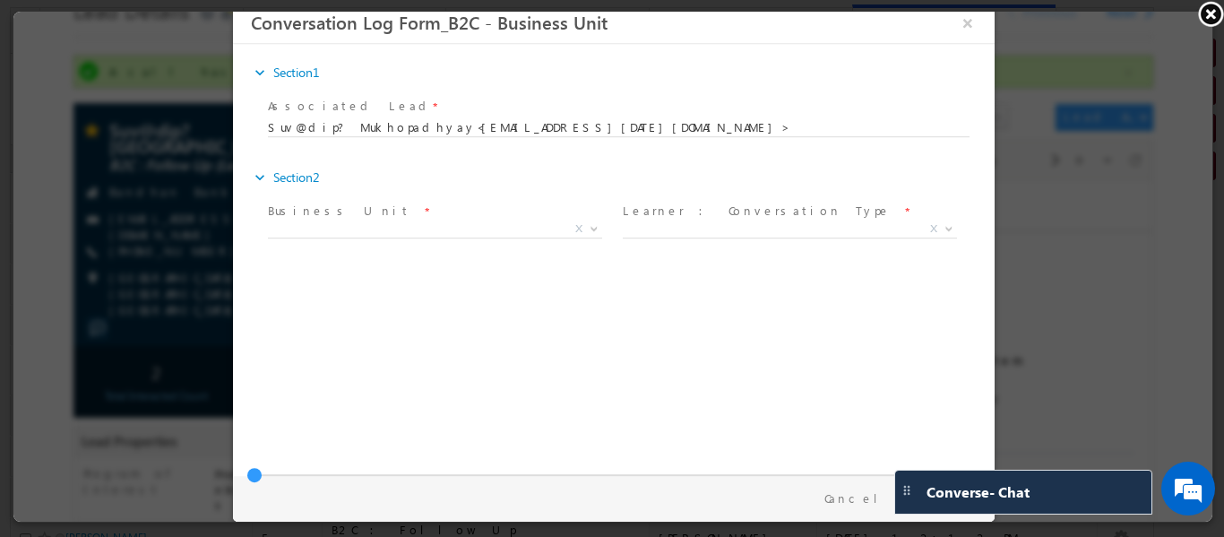
scroll to position [0, 0]
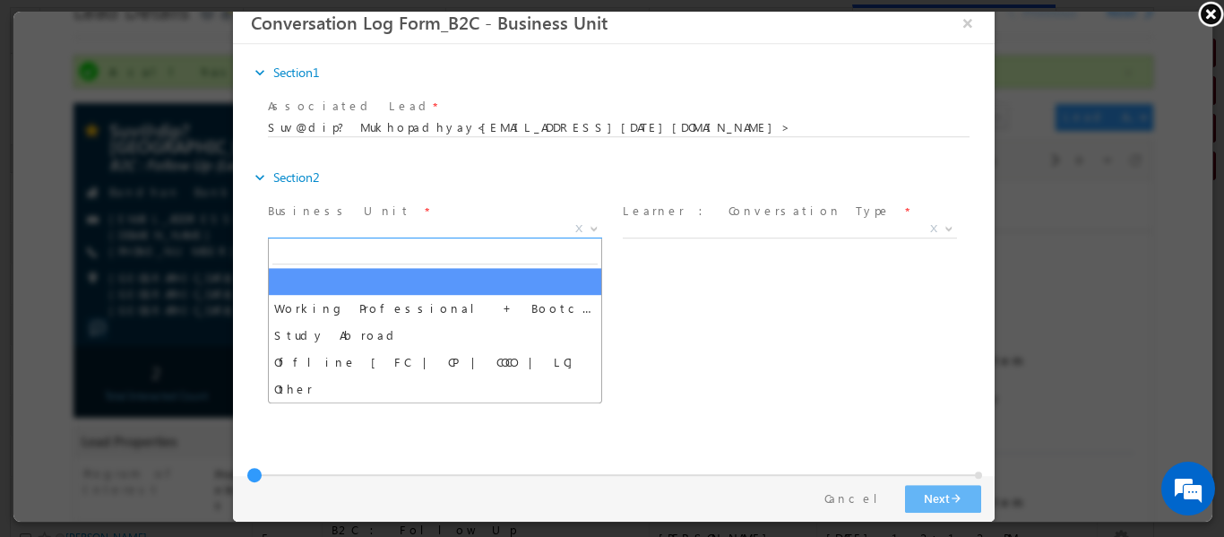
click at [547, 229] on span "X" at bounding box center [434, 228] width 334 height 18
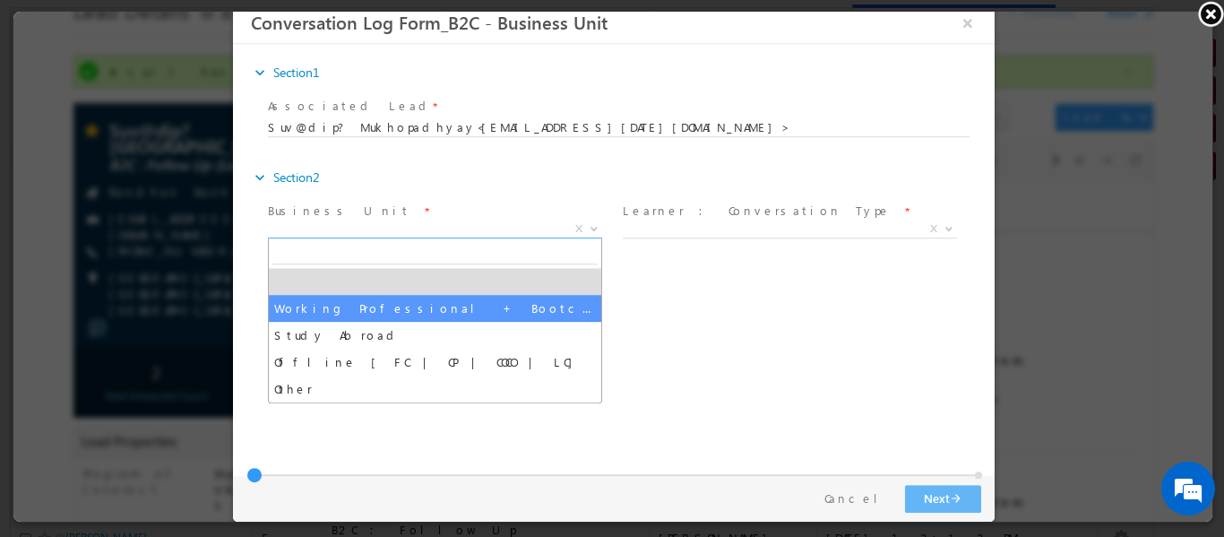
select select "Working Professional + Bootcamp"
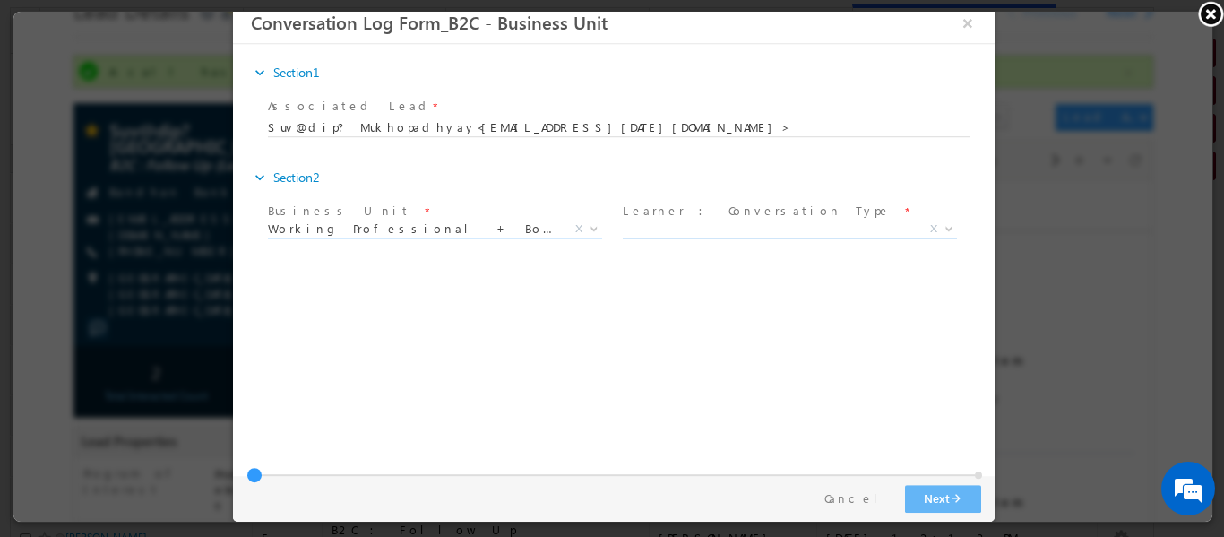
click at [812, 228] on span "X" at bounding box center [789, 228] width 334 height 18
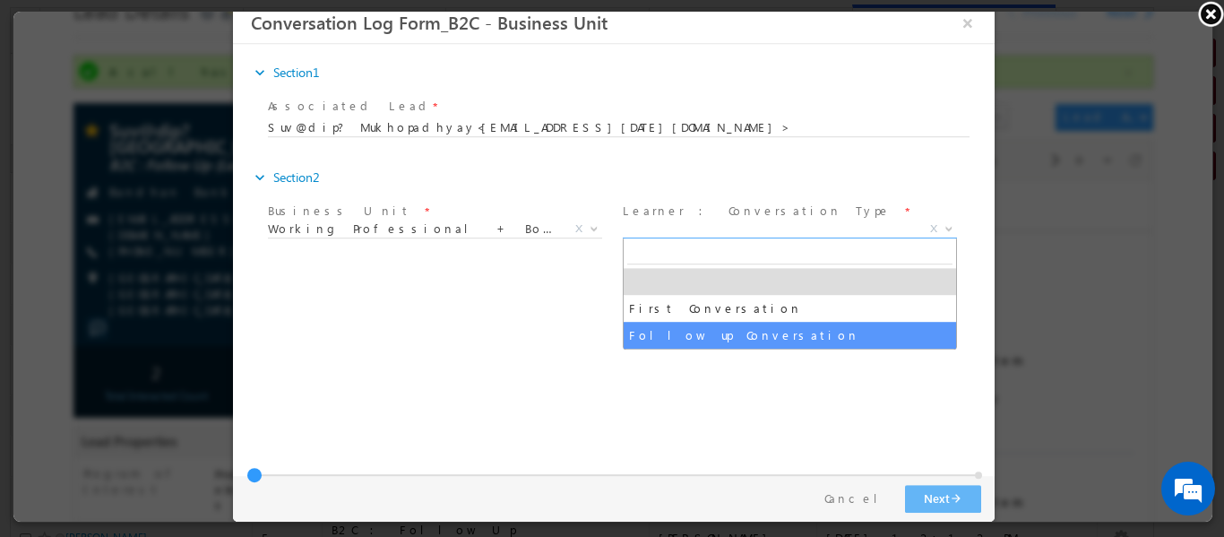
select select "Follow up Conversation"
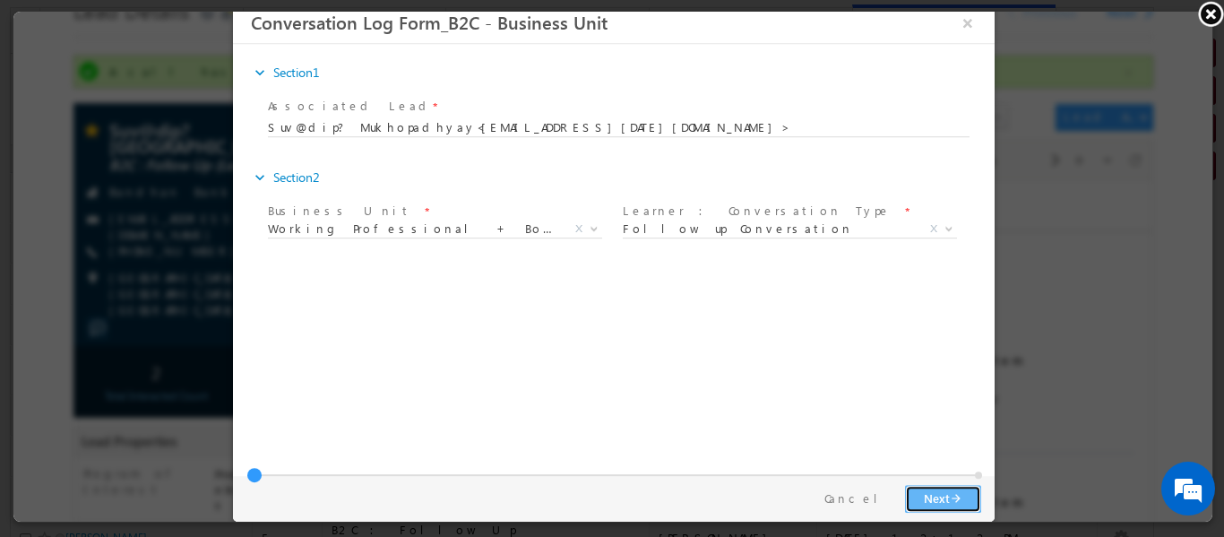
drag, startPoint x: 943, startPoint y: 495, endPoint x: 855, endPoint y: 460, distance: 95.3
click at [942, 495] on button "Next arrow_forward" at bounding box center [942, 498] width 76 height 28
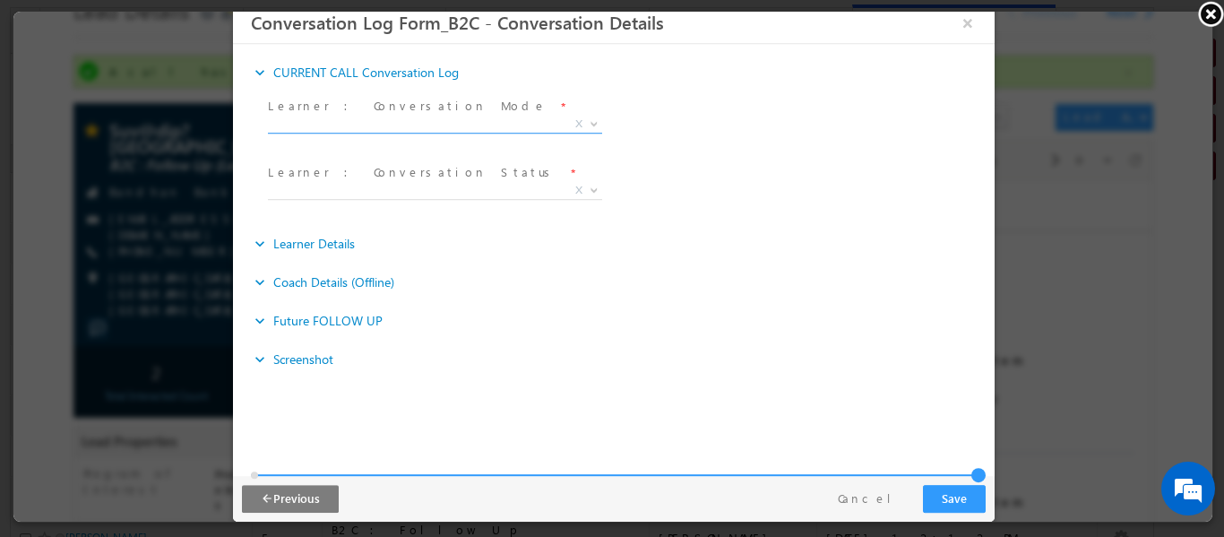
click at [417, 125] on span "X" at bounding box center [434, 124] width 334 height 18
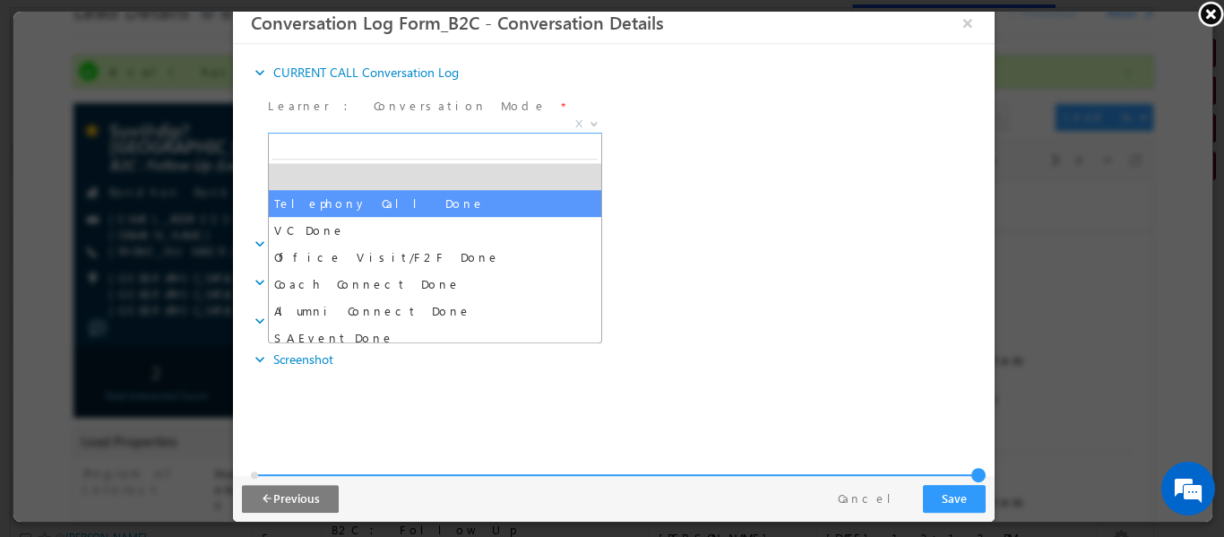
select select "Telephony Call Done"
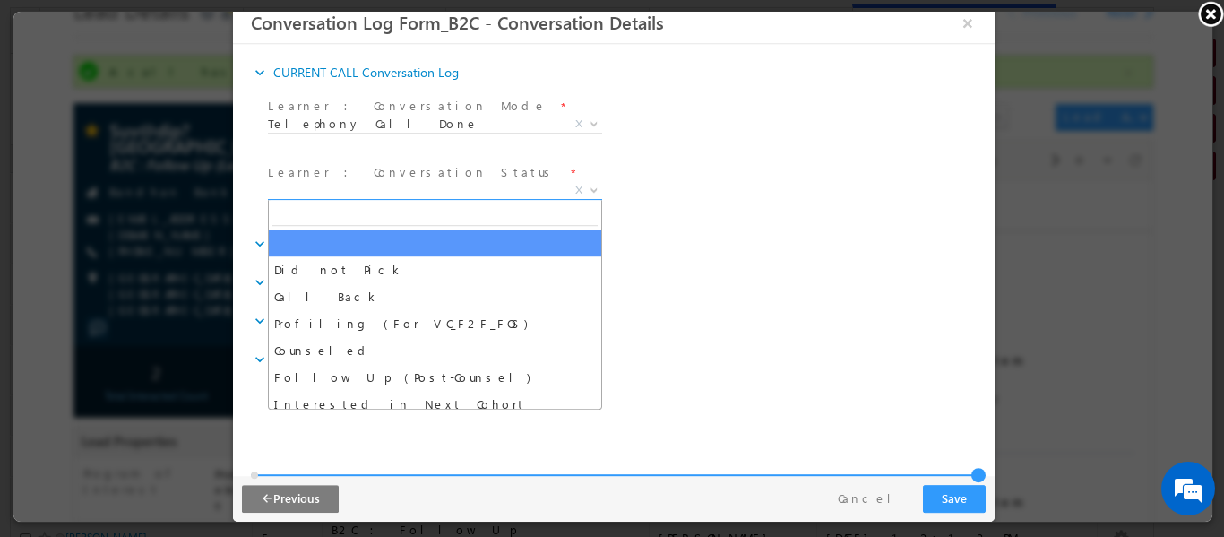
click at [345, 189] on span "X" at bounding box center [434, 190] width 334 height 18
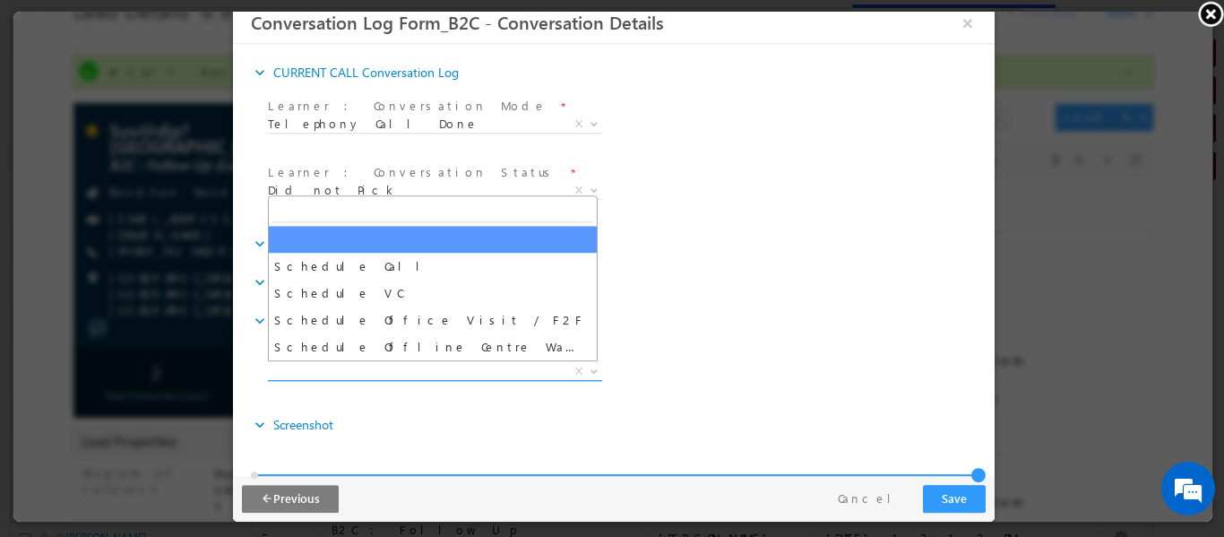
click at [468, 366] on span "X" at bounding box center [434, 371] width 334 height 18
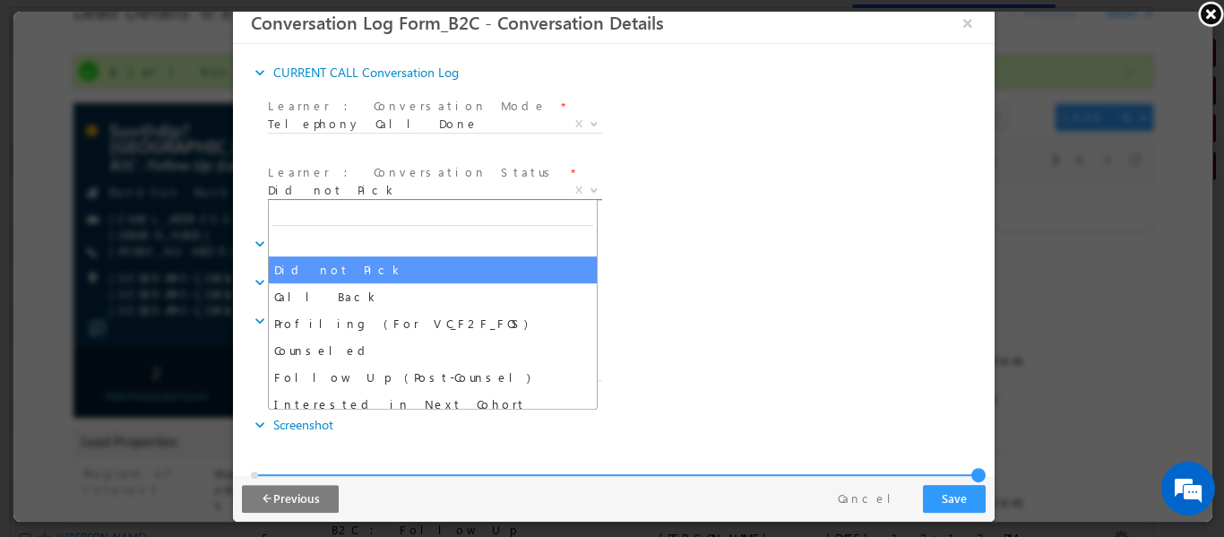
click at [375, 185] on span "Did not Pick" at bounding box center [412, 189] width 291 height 16
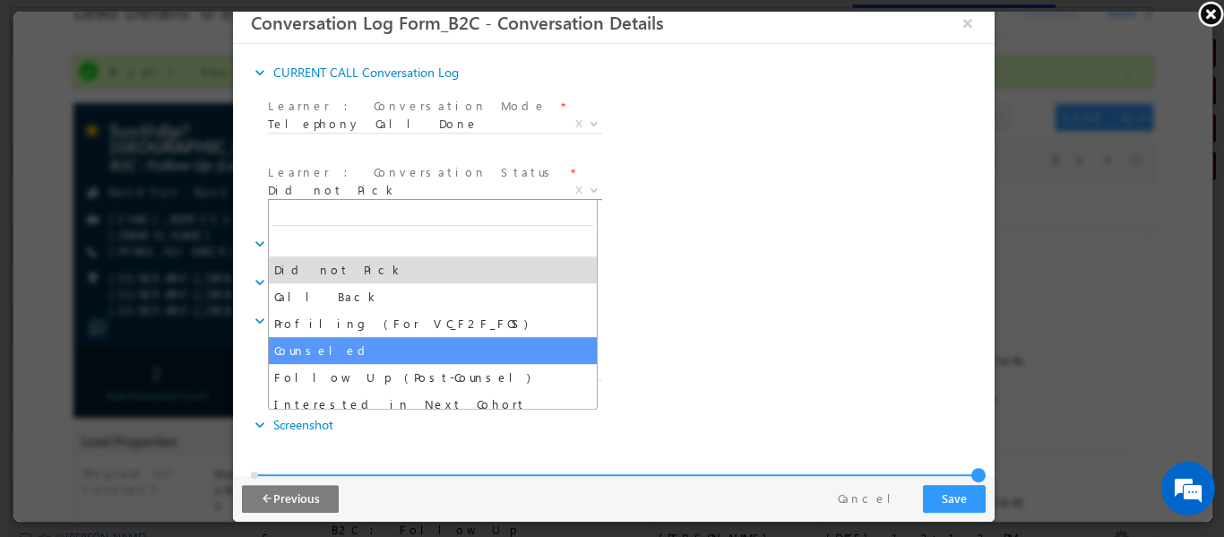
select select "Counseled"
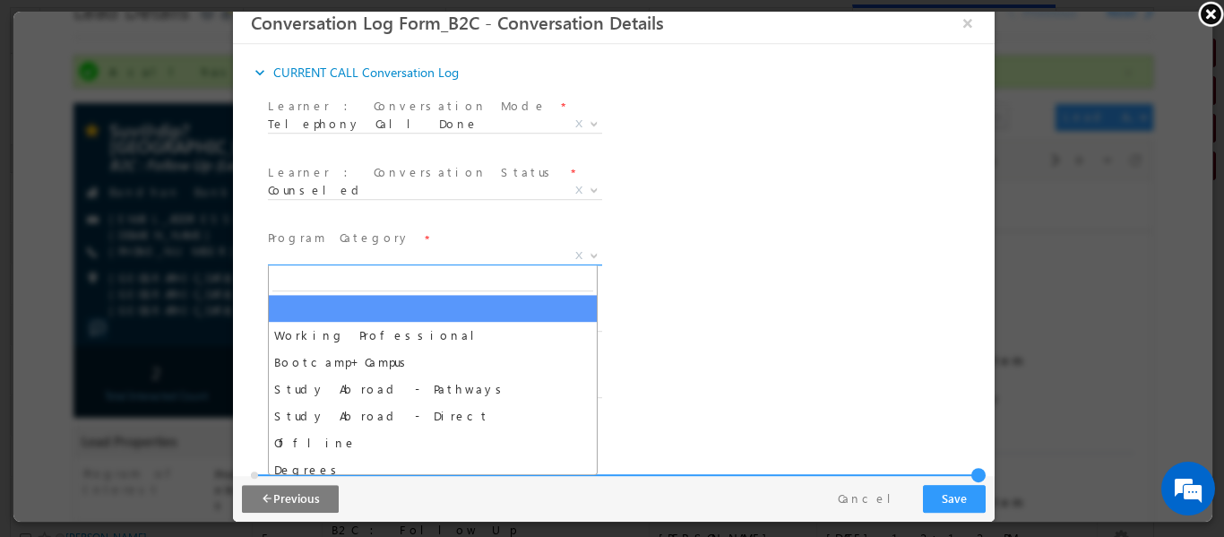
click at [360, 255] on span "X" at bounding box center [434, 255] width 334 height 18
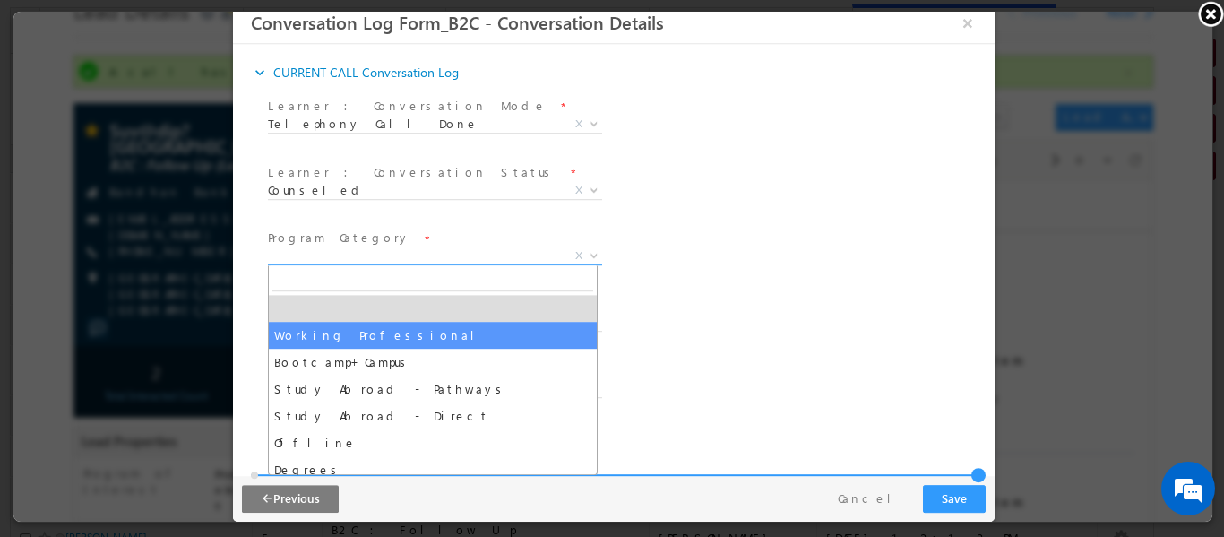
select select "Working Professional"
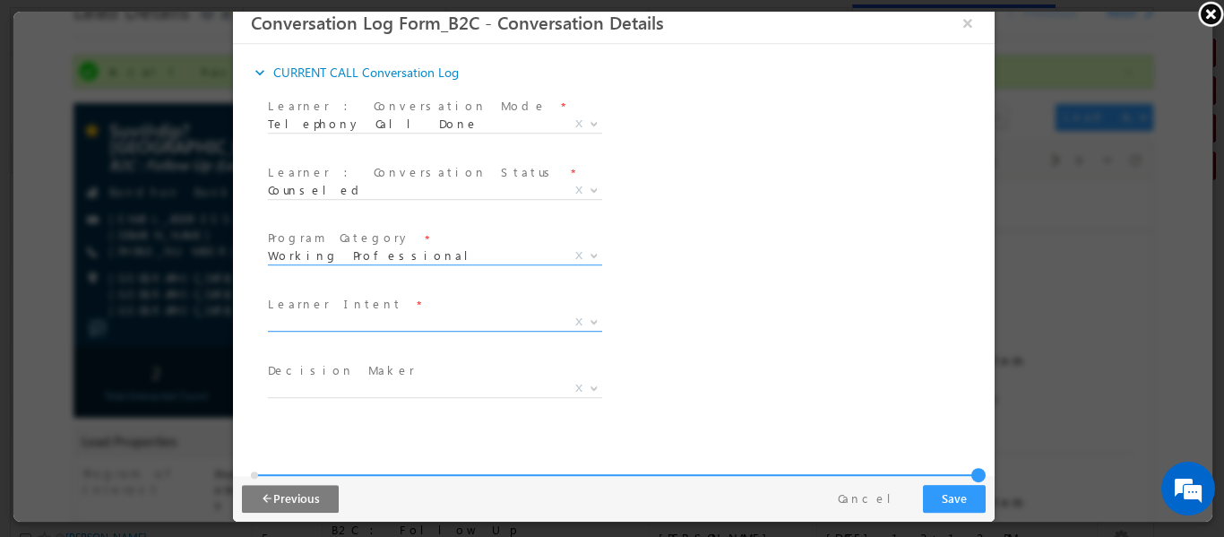
click at [357, 323] on span "X" at bounding box center [434, 322] width 334 height 18
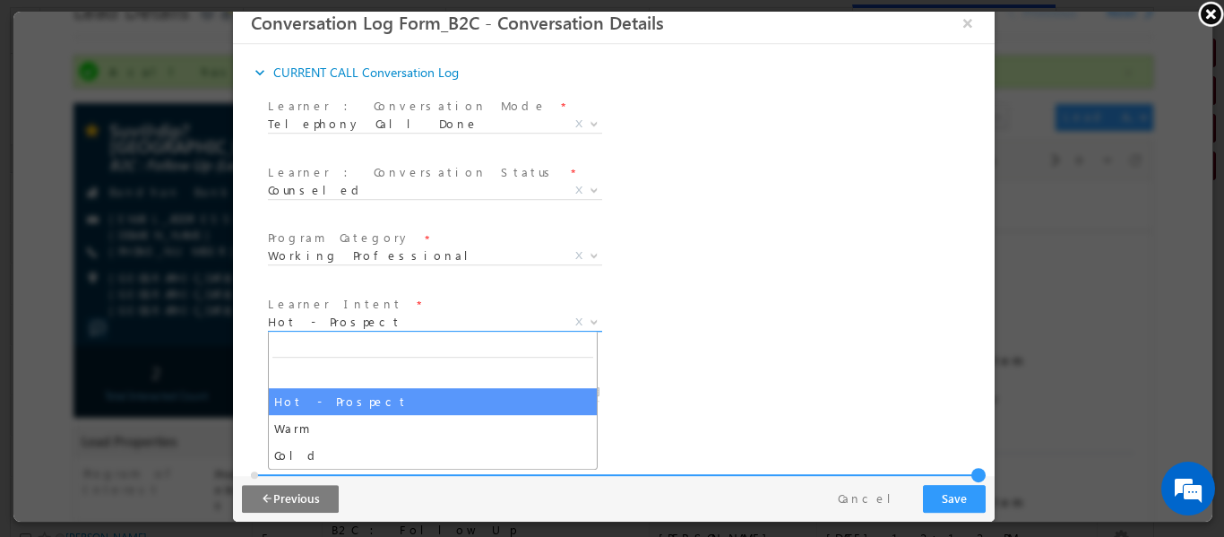
click at [351, 320] on span "Hot - Prospect" at bounding box center [412, 321] width 291 height 16
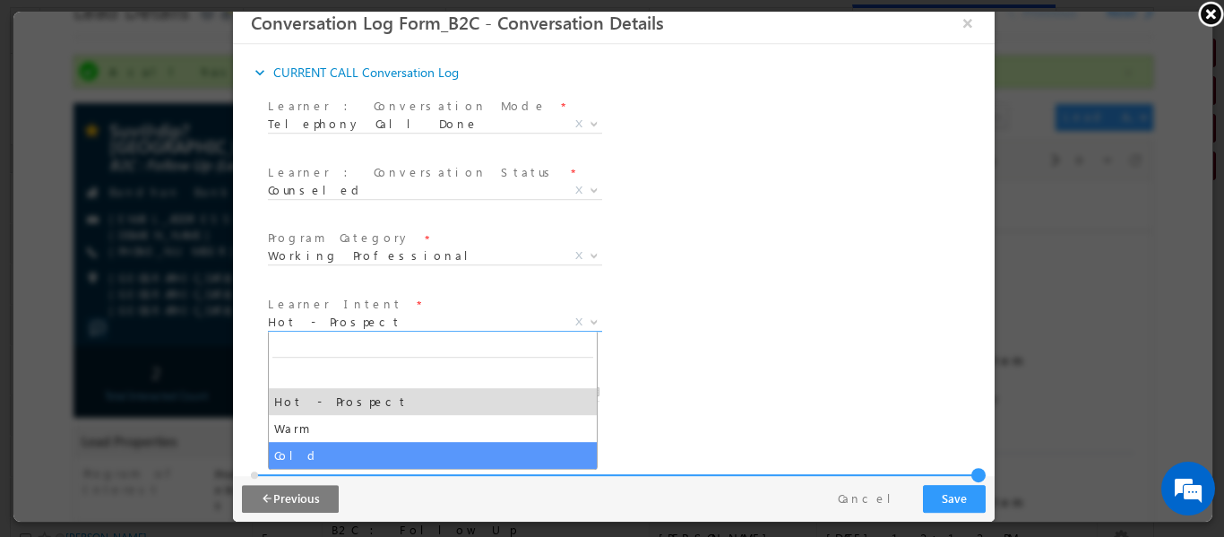
select select "Cold"
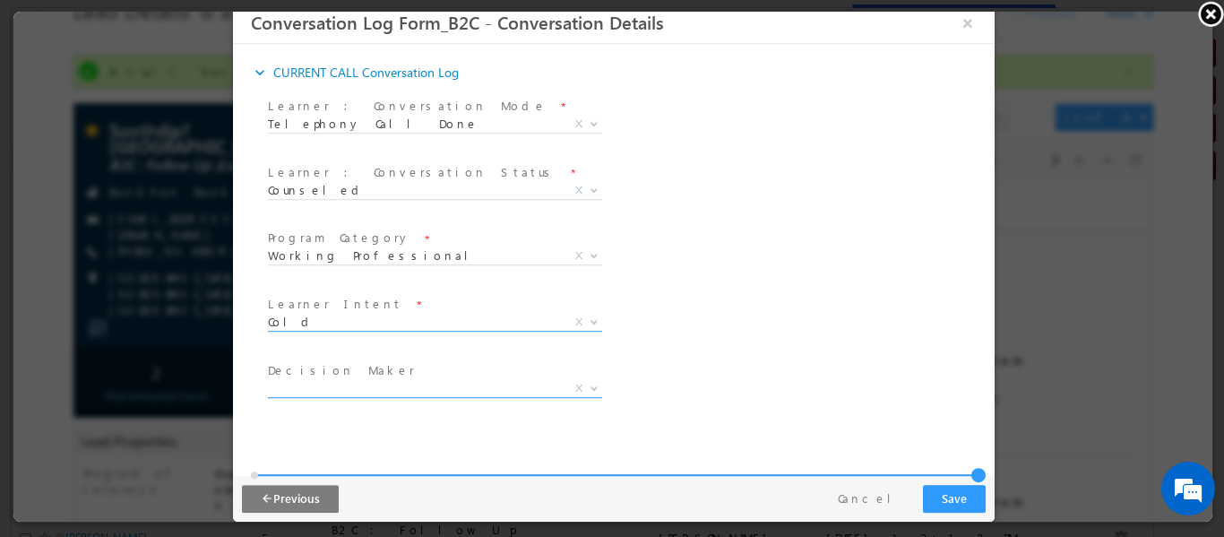
click at [360, 383] on span "X" at bounding box center [434, 388] width 334 height 18
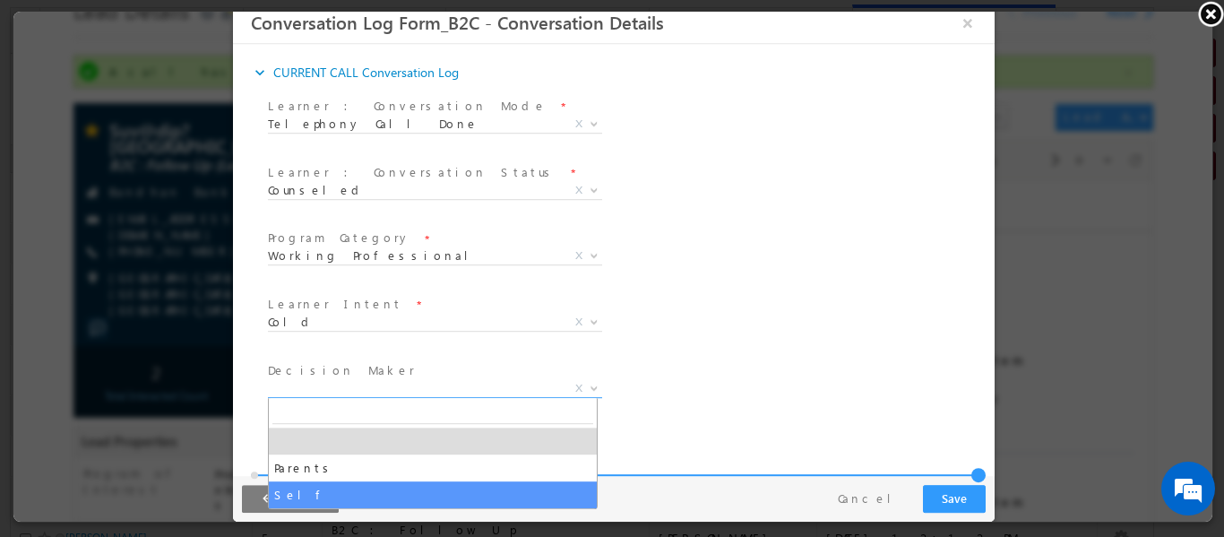
select select "Self"
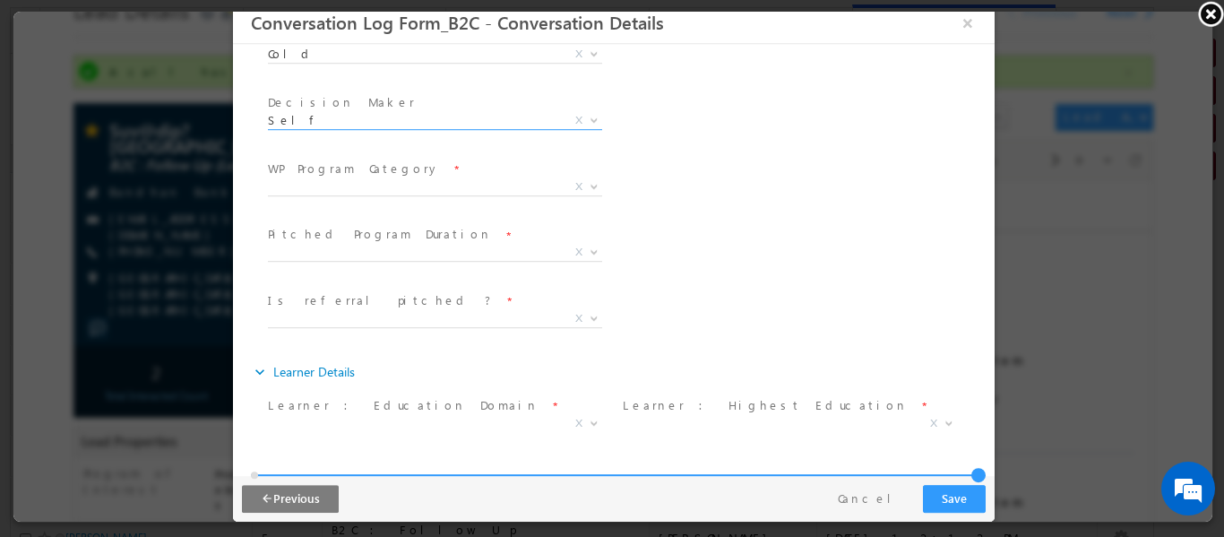
scroll to position [269, 0]
click at [369, 123] on span "Self" at bounding box center [412, 118] width 291 height 16
click at [436, 88] on div "Decision Maker * Parents Self Self X" at bounding box center [440, 121] width 355 height 66
click at [361, 185] on span "X" at bounding box center [434, 185] width 334 height 18
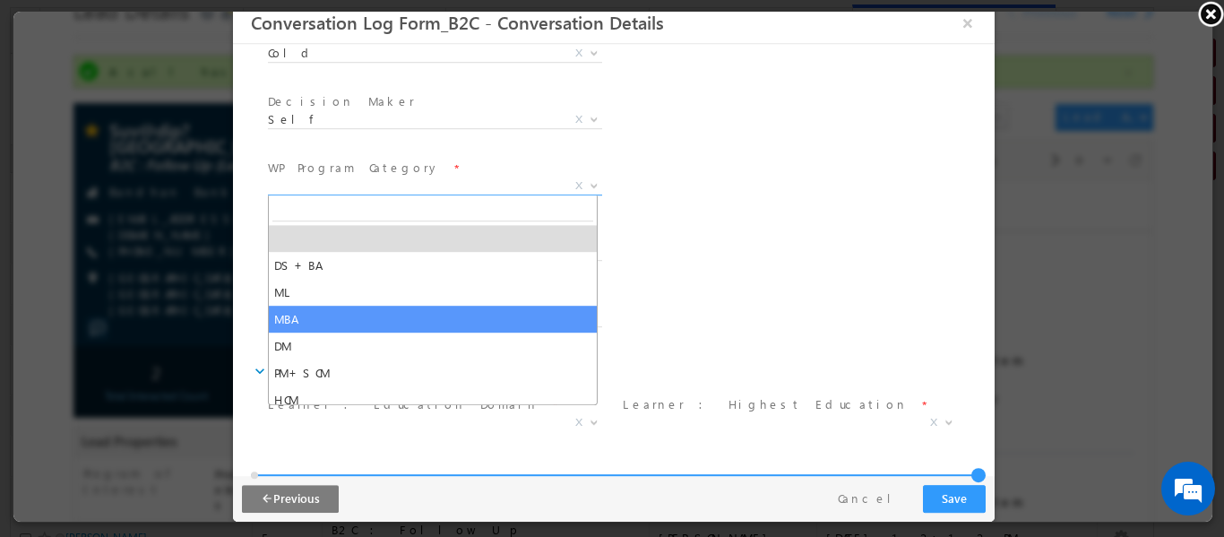
select select "MBA"
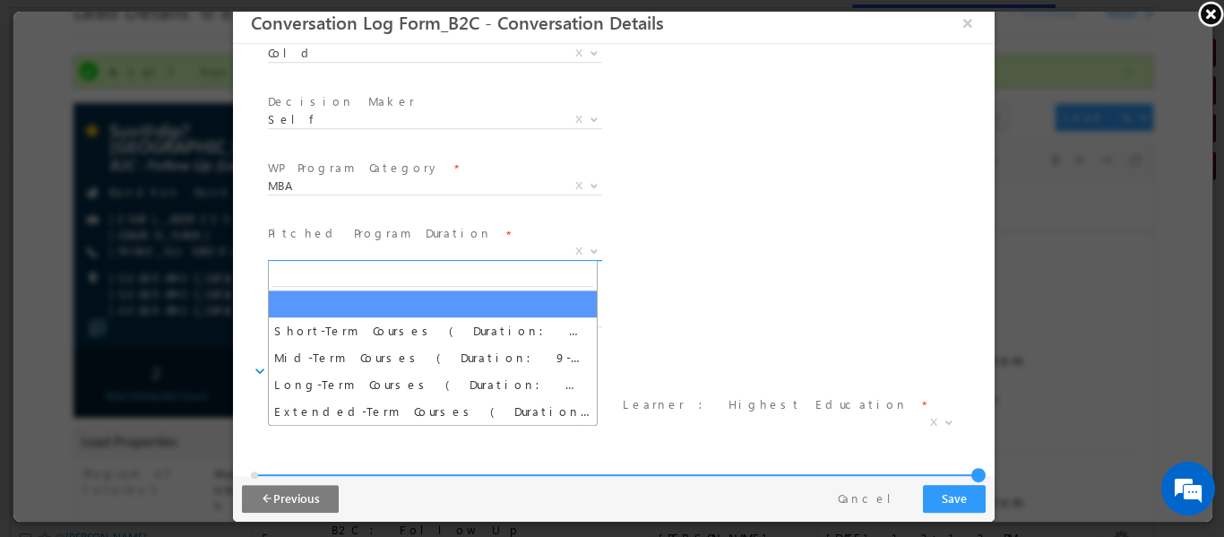
click at [348, 254] on span "X" at bounding box center [434, 251] width 334 height 18
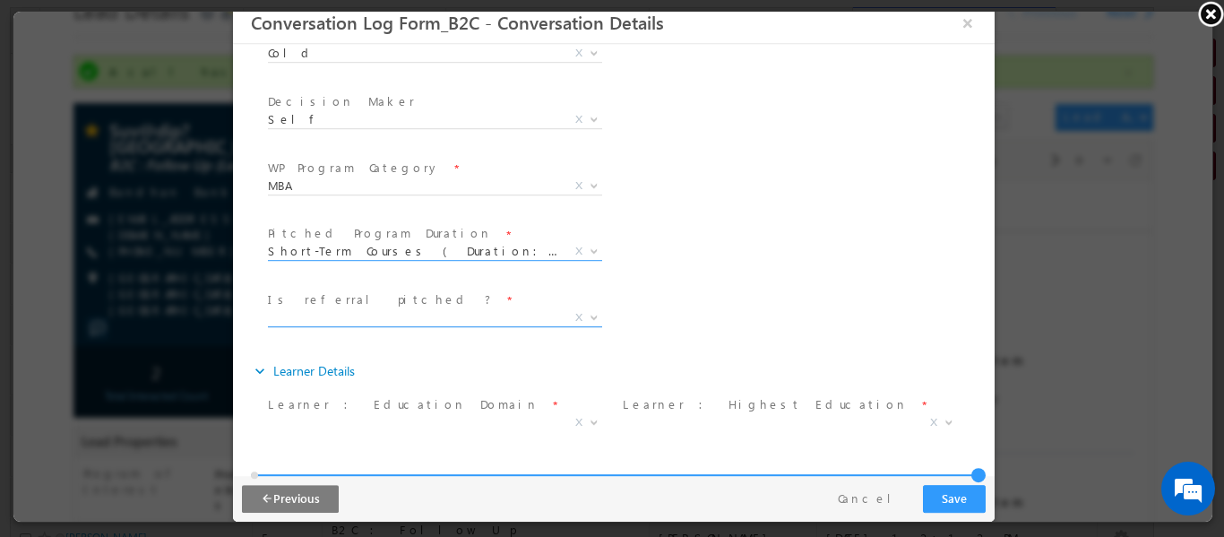
select select "Short-Term Courses ( Duration: 1-8 months )"
click at [396, 301] on span "Is referral pitched ? *" at bounding box center [432, 299] width 331 height 20
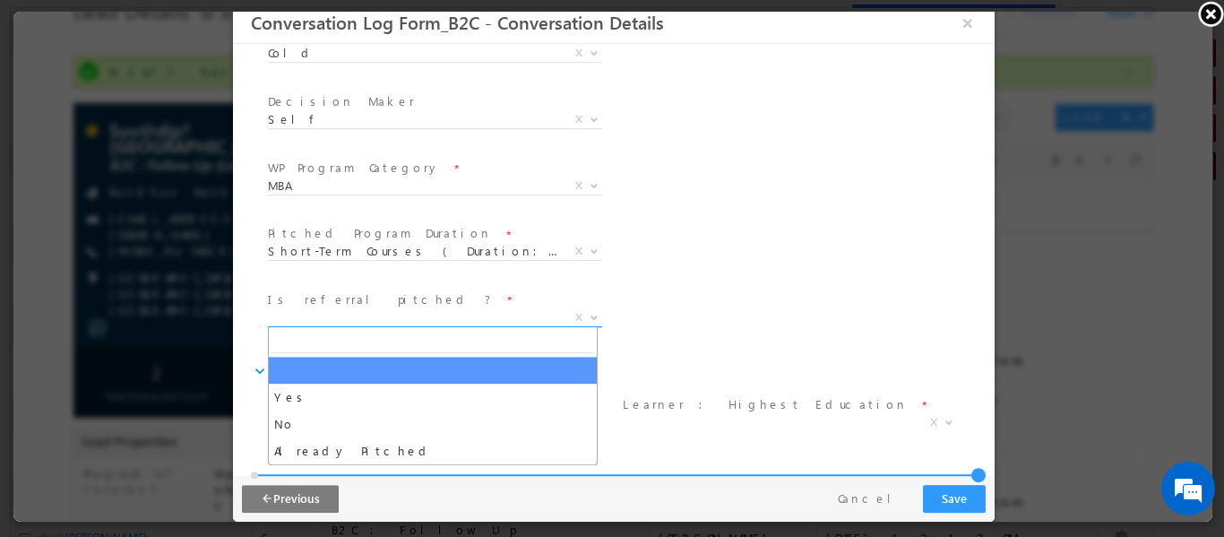
click at [397, 315] on span "X" at bounding box center [434, 317] width 334 height 18
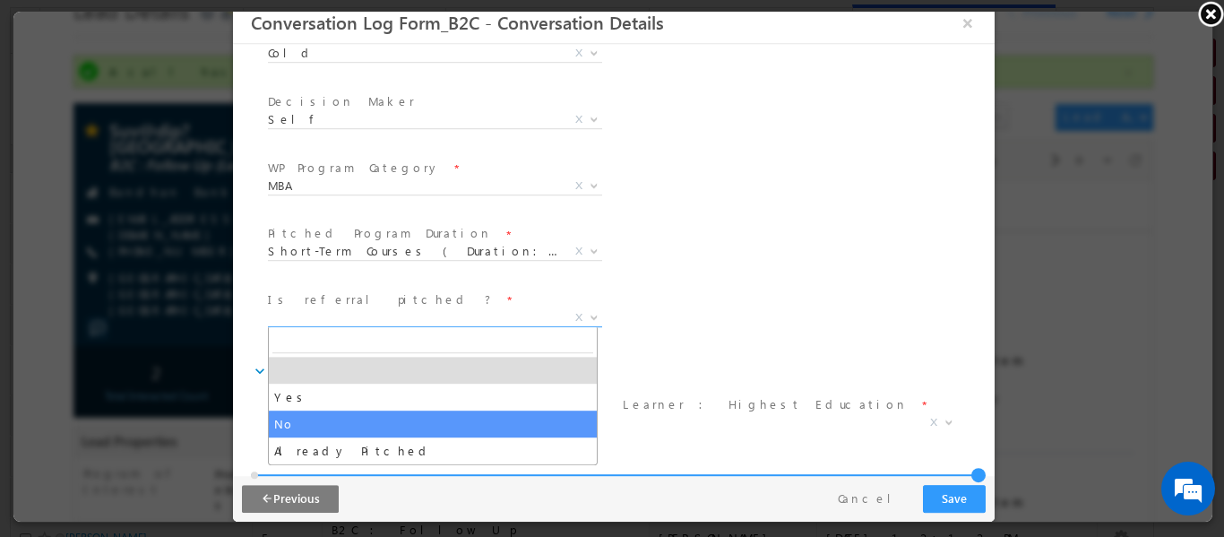
select select "No"
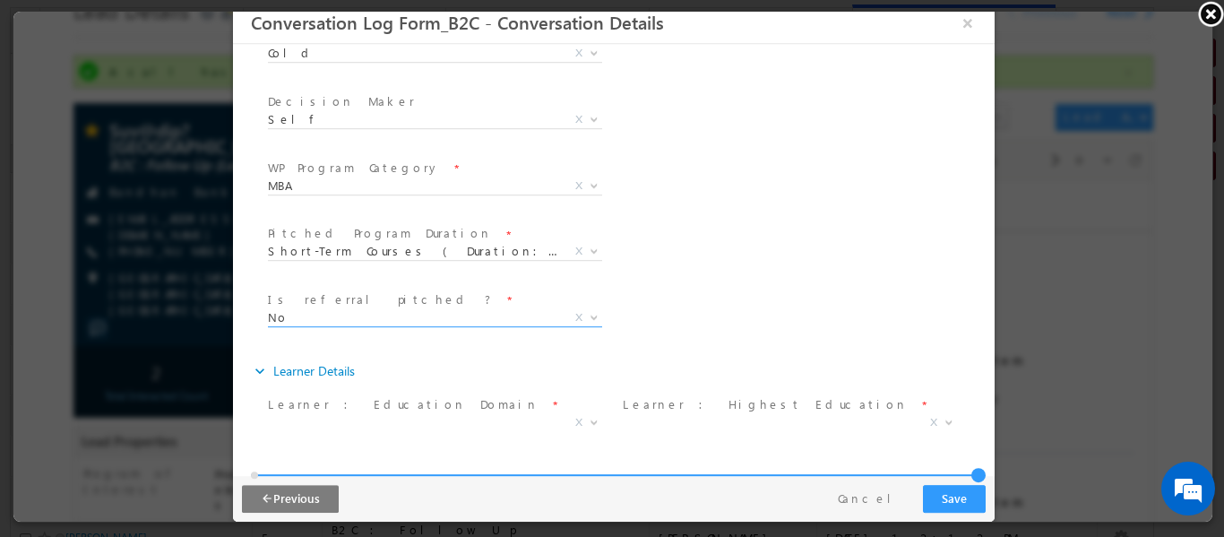
scroll to position [448, 0]
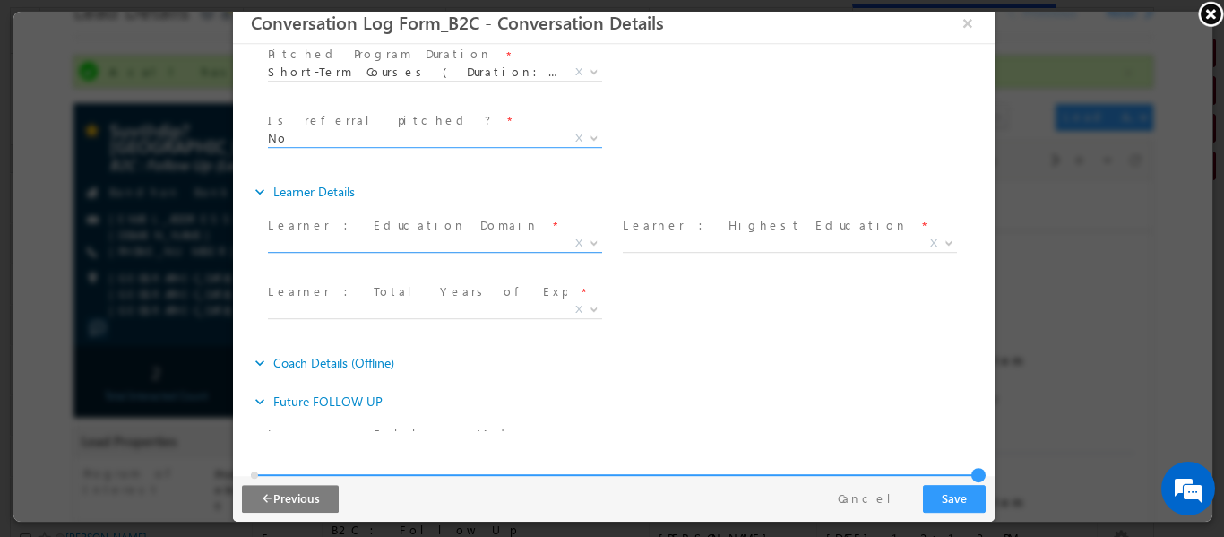
click at [405, 249] on span "X" at bounding box center [434, 243] width 334 height 18
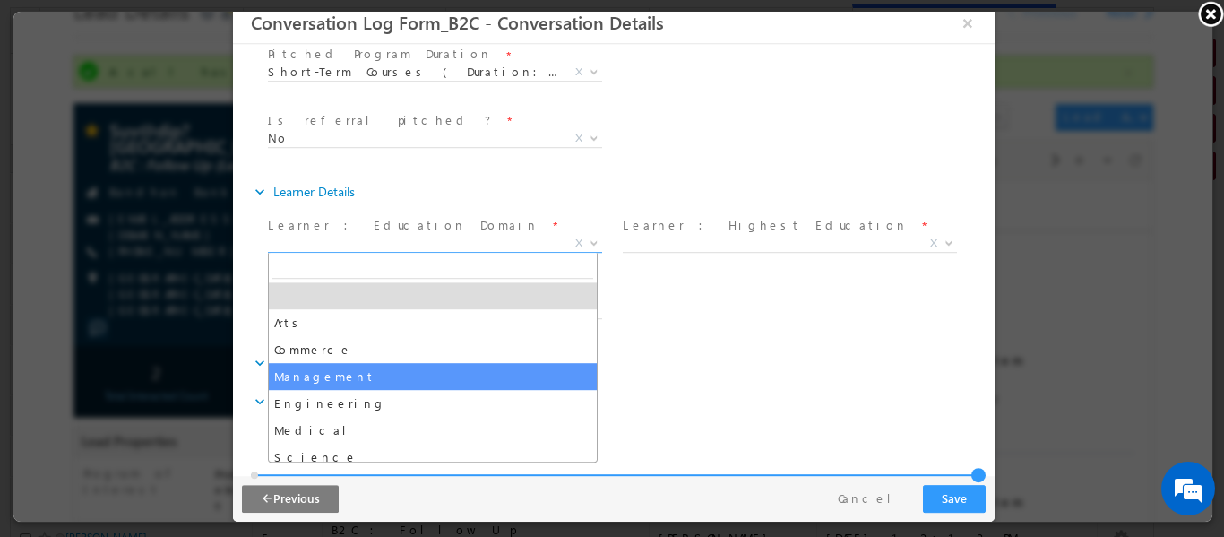
select select "Management"
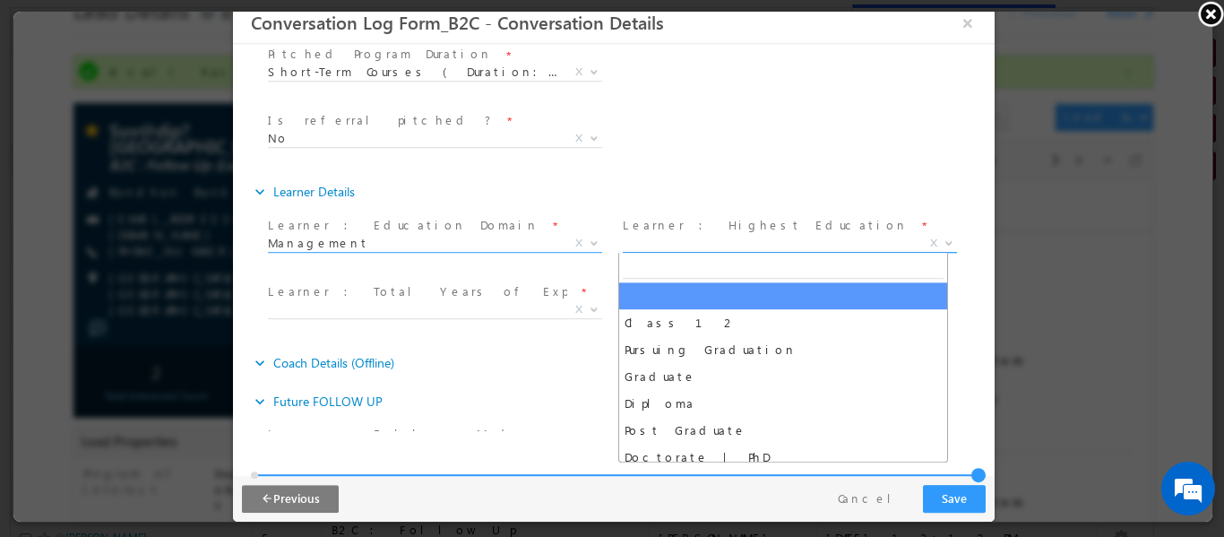
click at [670, 244] on span "X" at bounding box center [789, 243] width 334 height 18
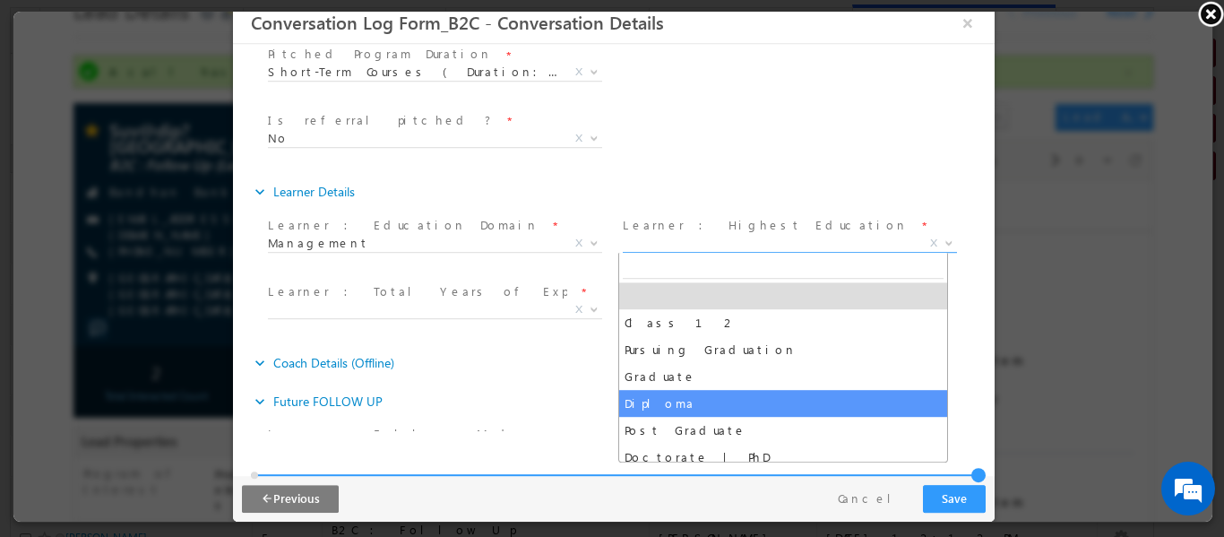
select select "Diploma"
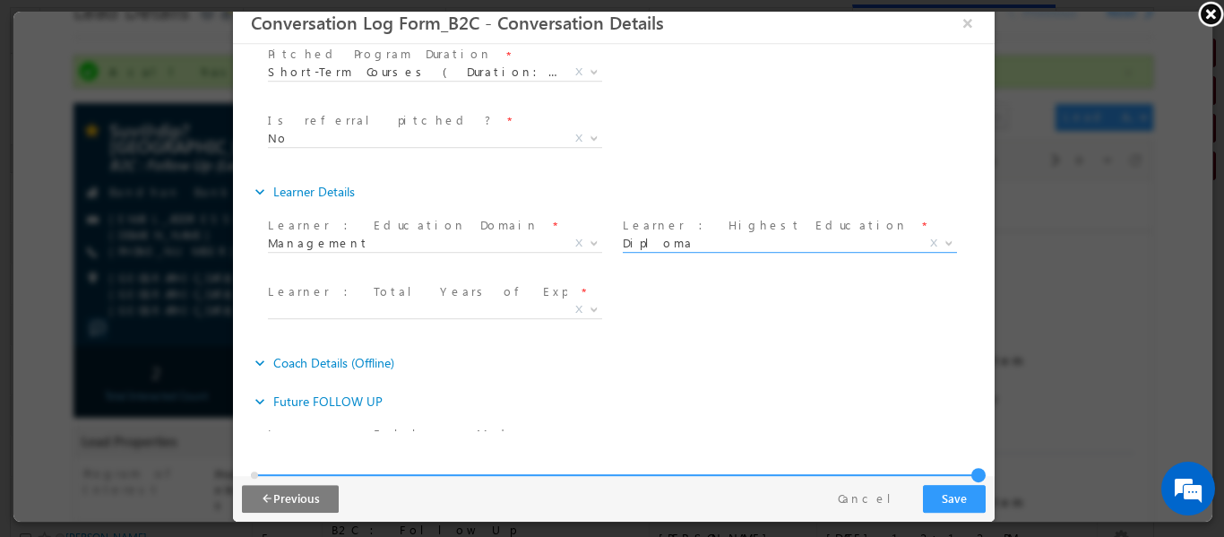
scroll to position [549, 0]
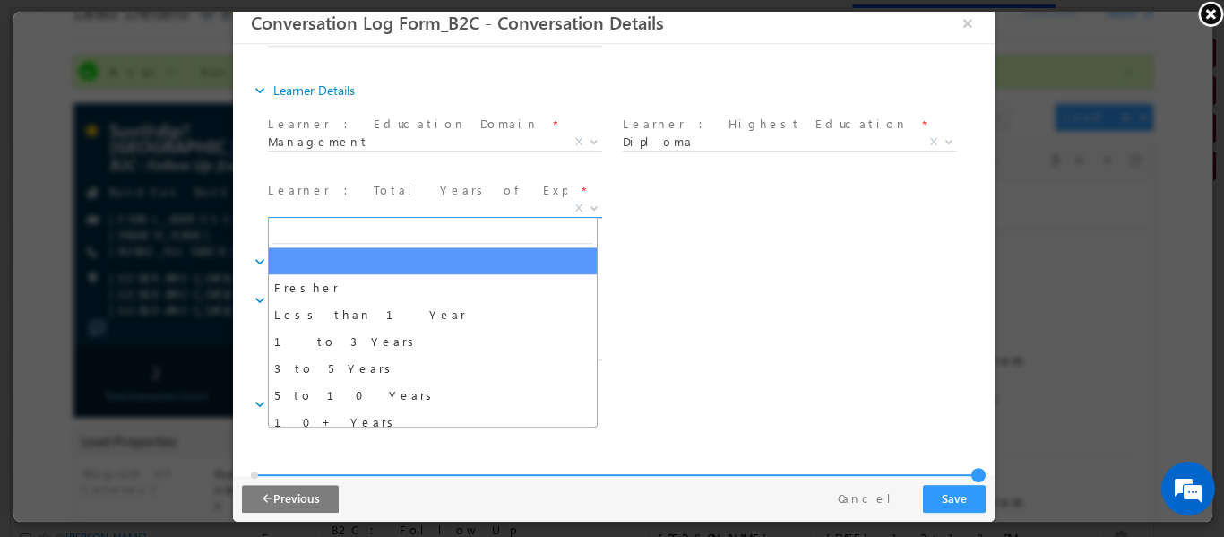
click at [446, 202] on span "X" at bounding box center [434, 208] width 334 height 18
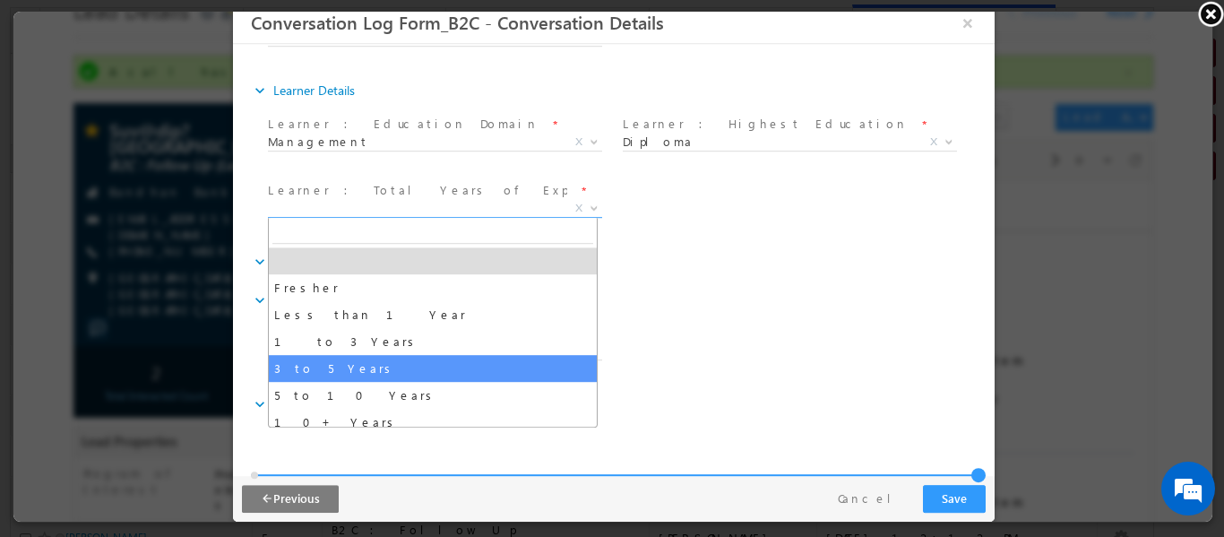
select select "3 to 5 Years"
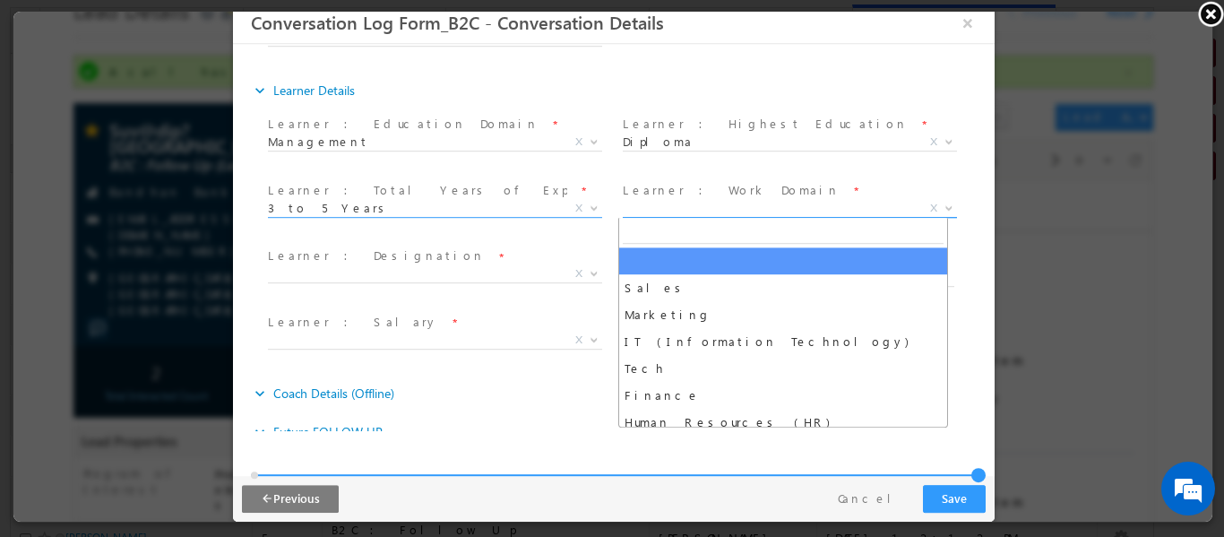
click at [743, 202] on span "X" at bounding box center [789, 208] width 334 height 18
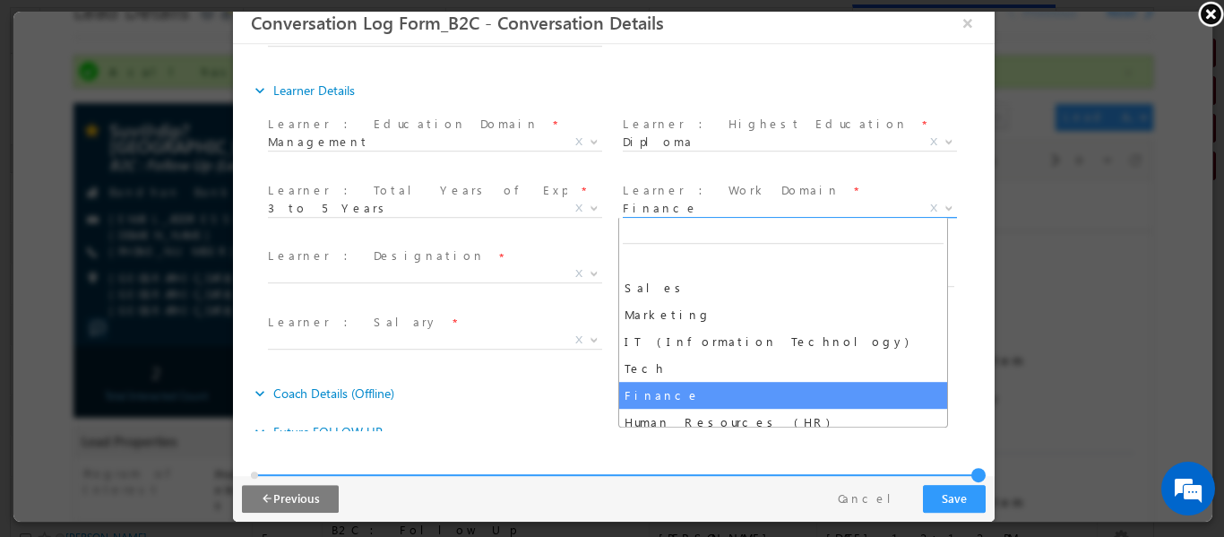
click at [695, 207] on span "Finance" at bounding box center [767, 207] width 291 height 16
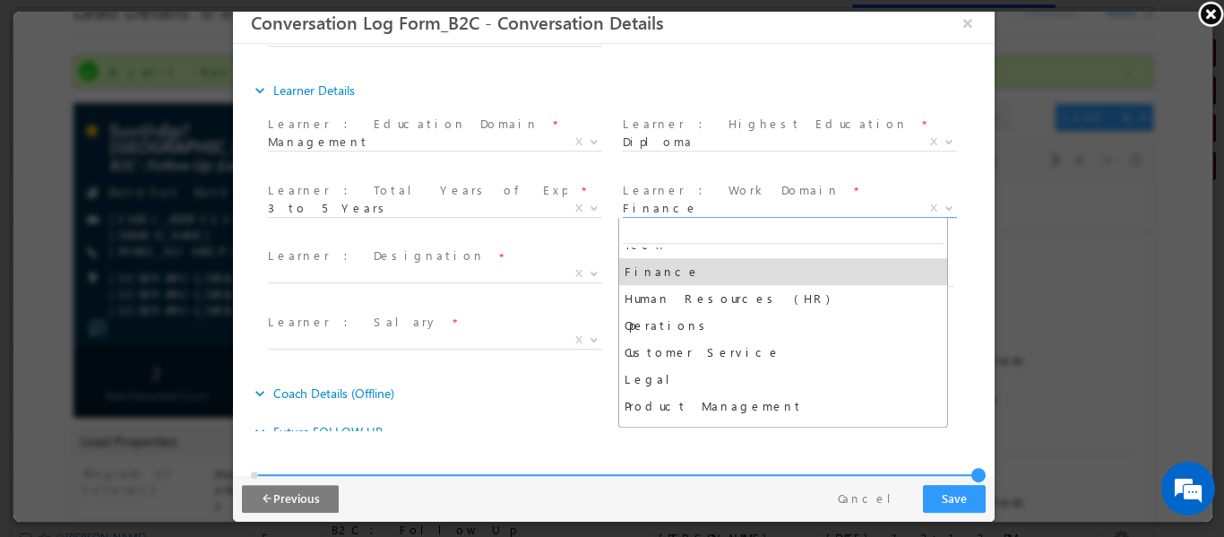
scroll to position [116, 0]
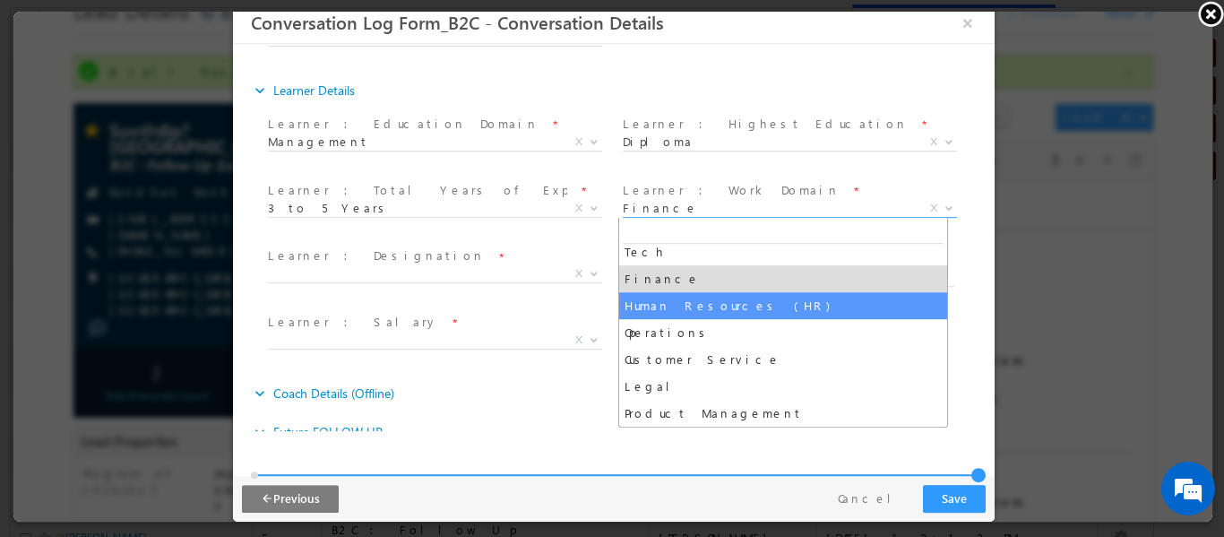
select select "Human Resources (HR)"
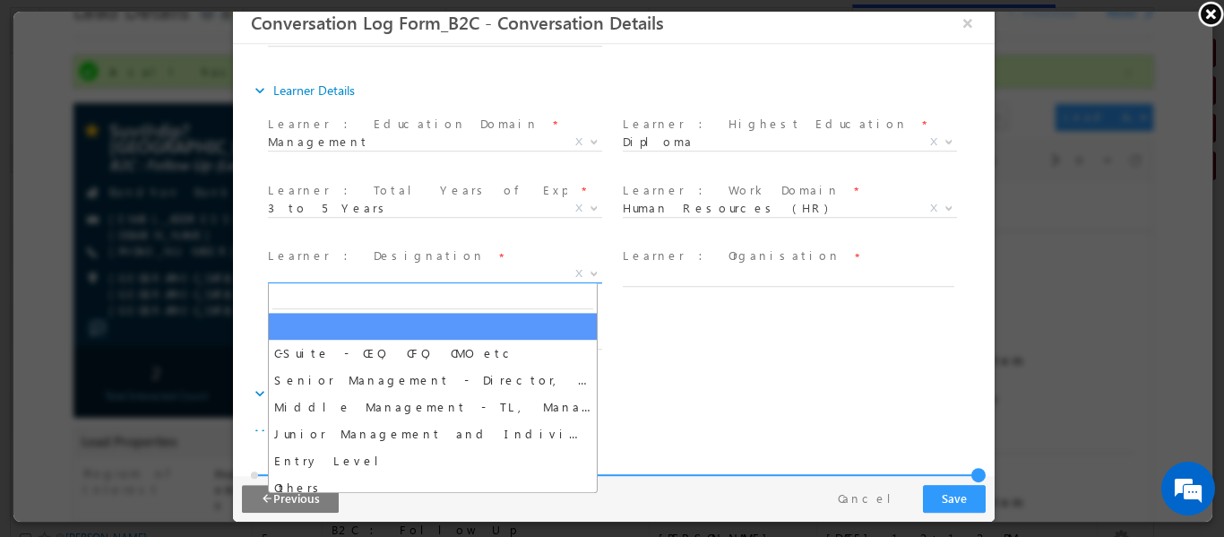
click at [408, 269] on span "X" at bounding box center [434, 273] width 334 height 18
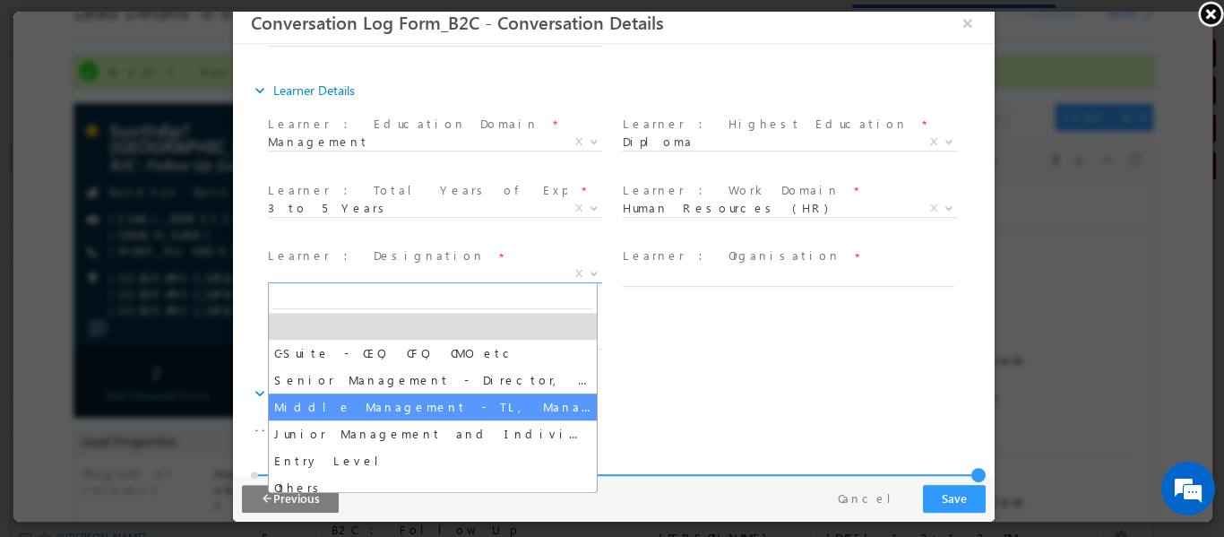
select select "Middle Management - TL, Manager, Senior Manager etc"
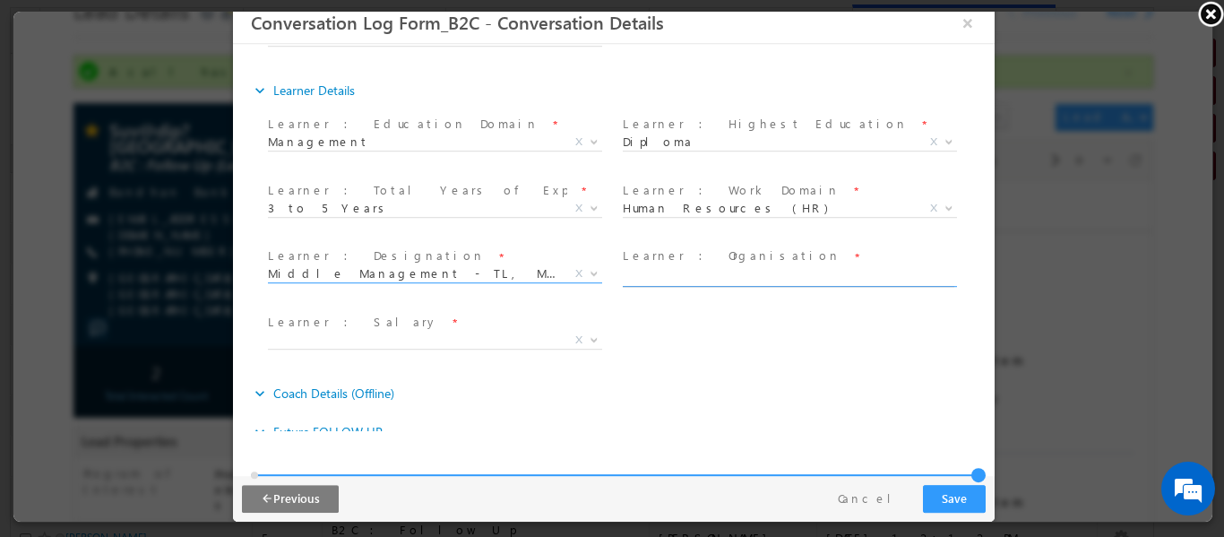
click at [684, 280] on input "text" at bounding box center [787, 277] width 331 height 18
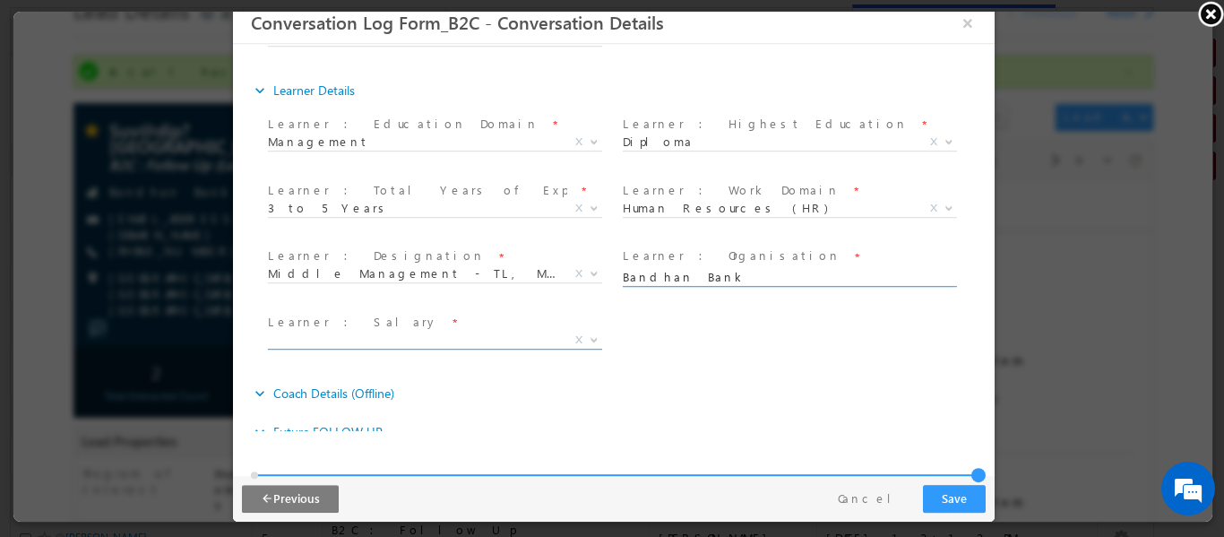
type input "Bandhan Bank"
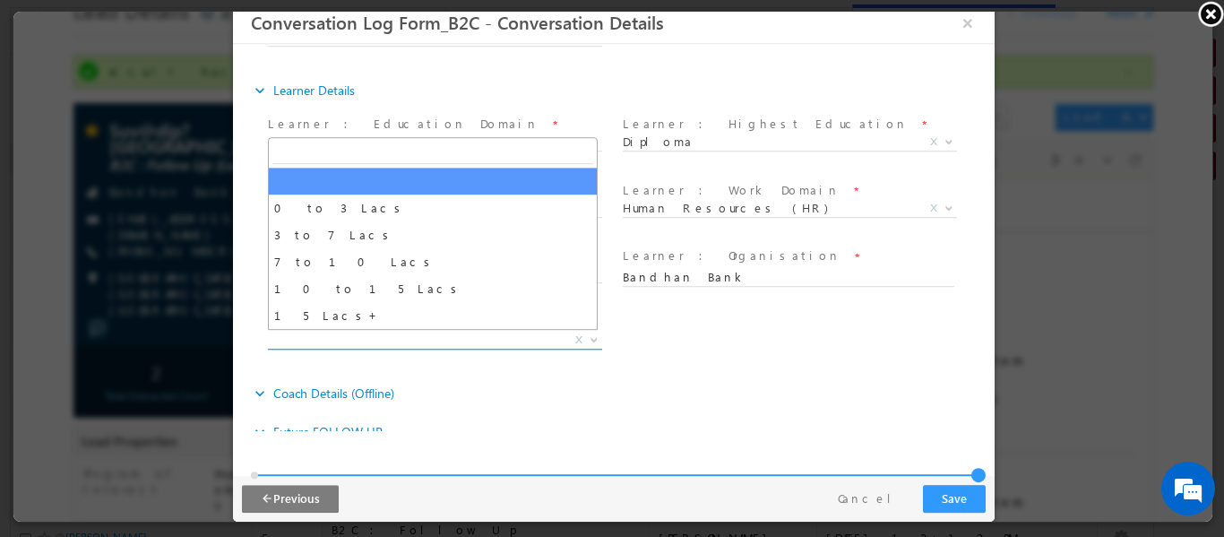
click at [374, 343] on span "X" at bounding box center [434, 340] width 334 height 18
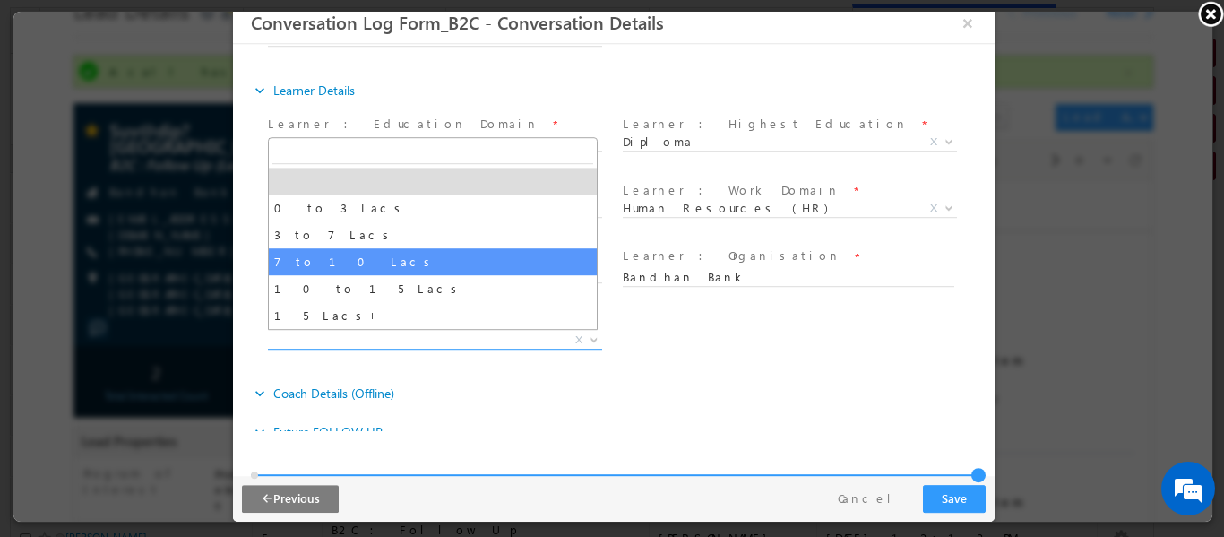
select select "3 to 7 Lacs"
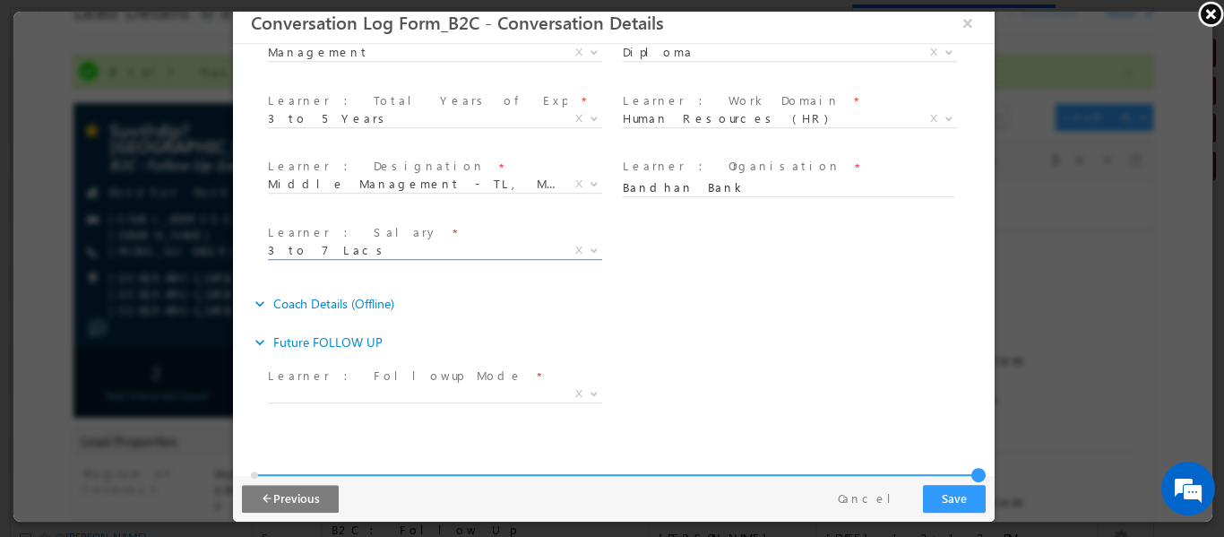
scroll to position [682, 0]
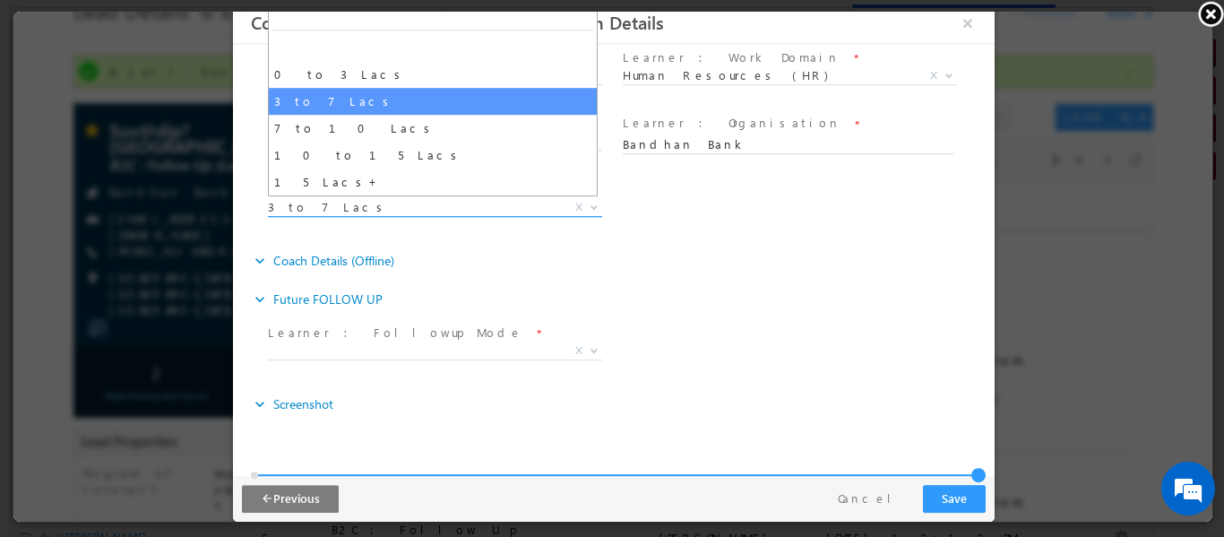
click at [381, 214] on span "0 to 3 Lacs 3 to 7 Lacs 7 to 10 Lacs 10 to 15 Lacs 15 Lacs+ 3 to 7 Lacs X" at bounding box center [441, 210] width 348 height 22
click at [632, 262] on div "expand_more Coach Details (Offline)" at bounding box center [622, 260] width 744 height 32
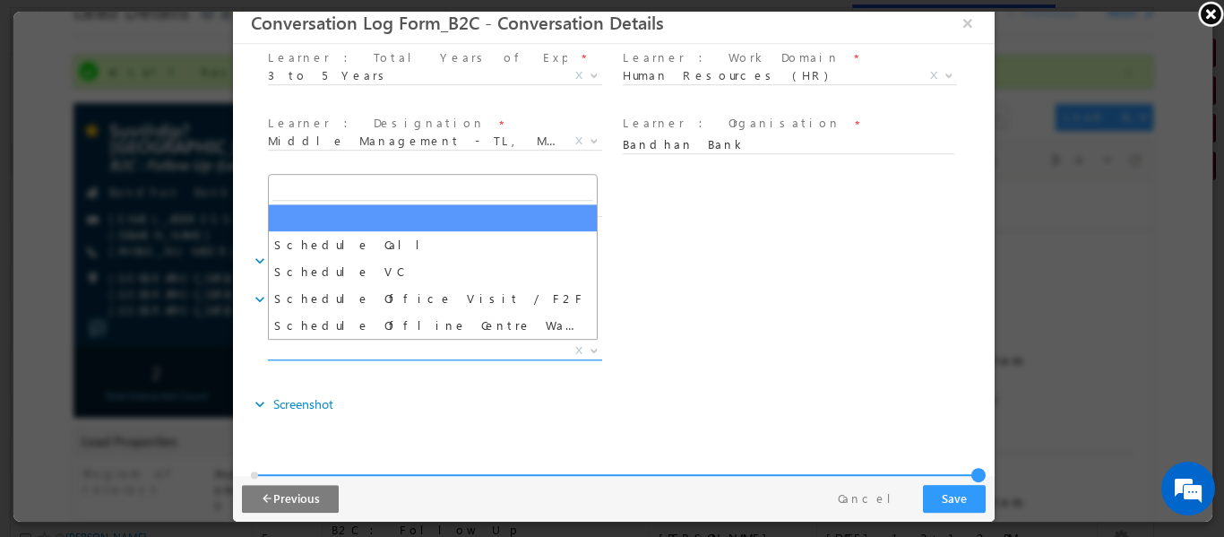
click at [529, 349] on span "X" at bounding box center [434, 350] width 334 height 18
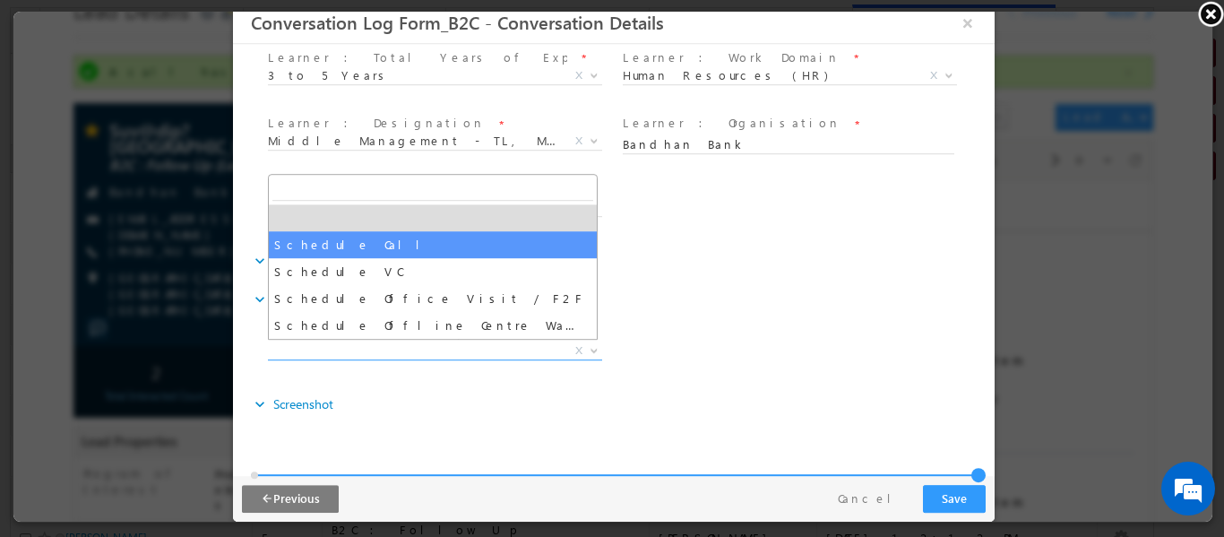
select select "Schedule Call"
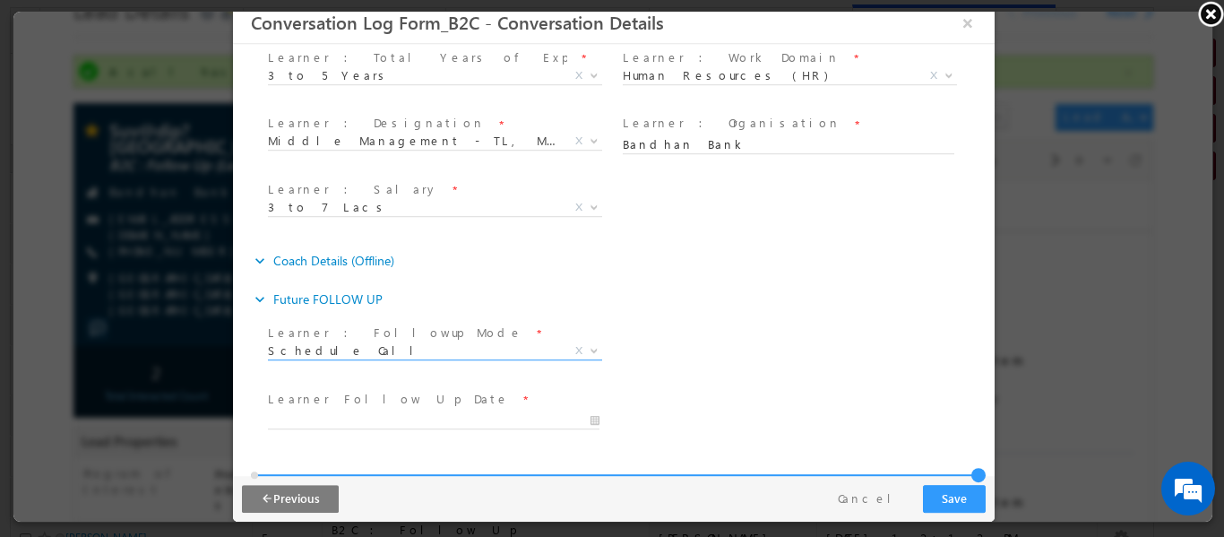
scroll to position [813, 0]
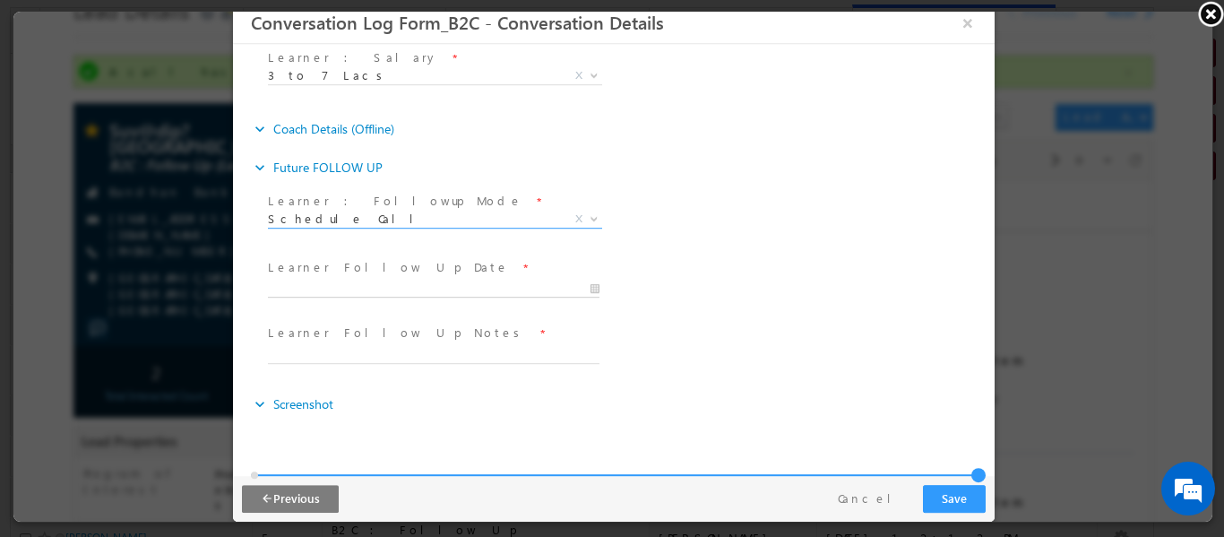
type input "[DATE] 5:33 PM"
type input "33"
click at [434, 281] on input "[DATE] 5:33 PM" at bounding box center [432, 289] width 331 height 18
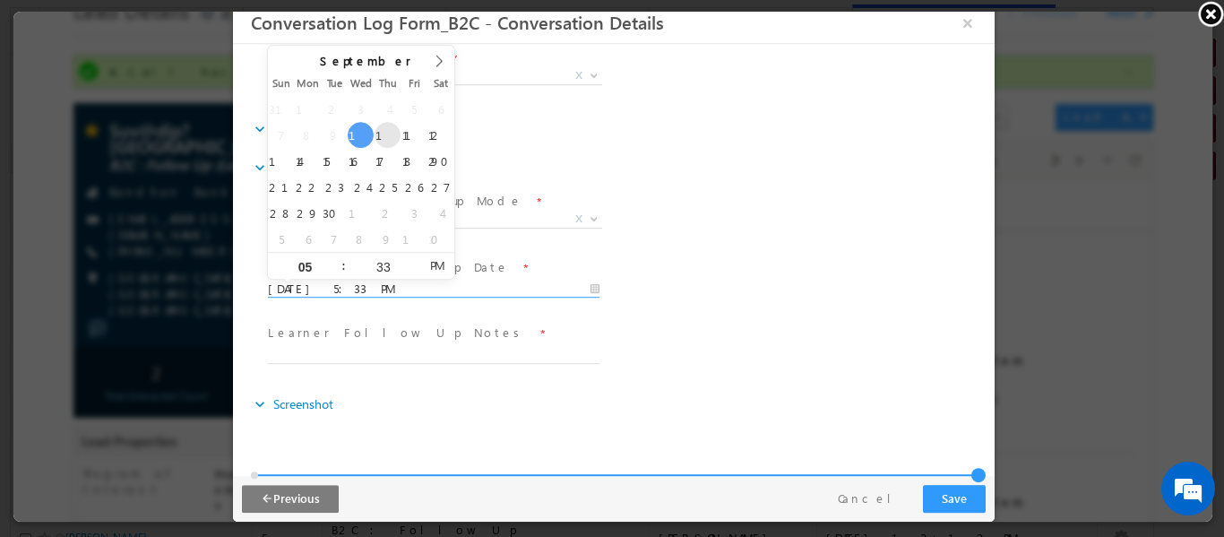
type input "[DATE] 5:33 PM"
click at [658, 167] on div "expand_more Future FOLLOW UP" at bounding box center [622, 167] width 744 height 32
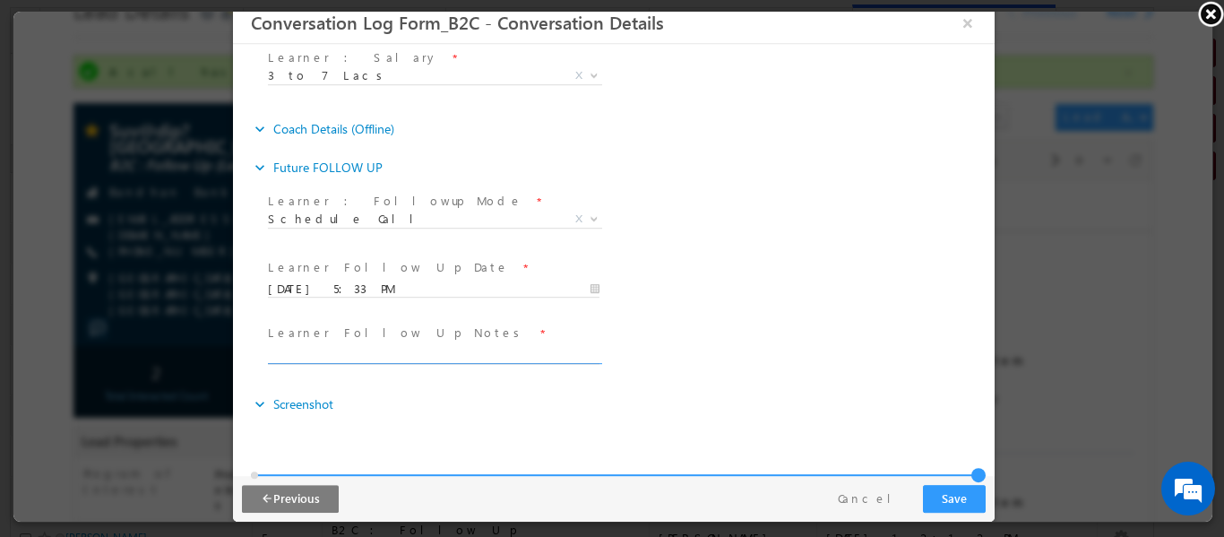
click at [402, 345] on input "text" at bounding box center [432, 354] width 331 height 18
click at [598, 333] on div "Learner Follow Up Notes *" at bounding box center [441, 343] width 348 height 41
click at [348, 349] on input "text" at bounding box center [432, 354] width 331 height 18
type input "Counselled for IIM K , Need little nore nurturing with Carrer coach to ger enro…"
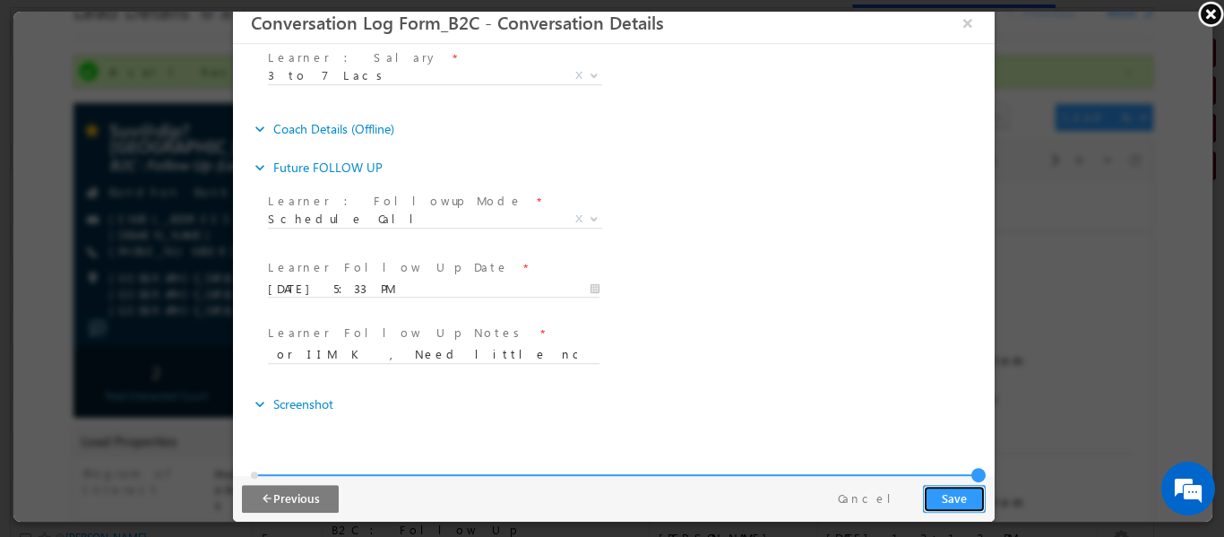
click at [968, 495] on button "Save" at bounding box center [953, 498] width 63 height 28
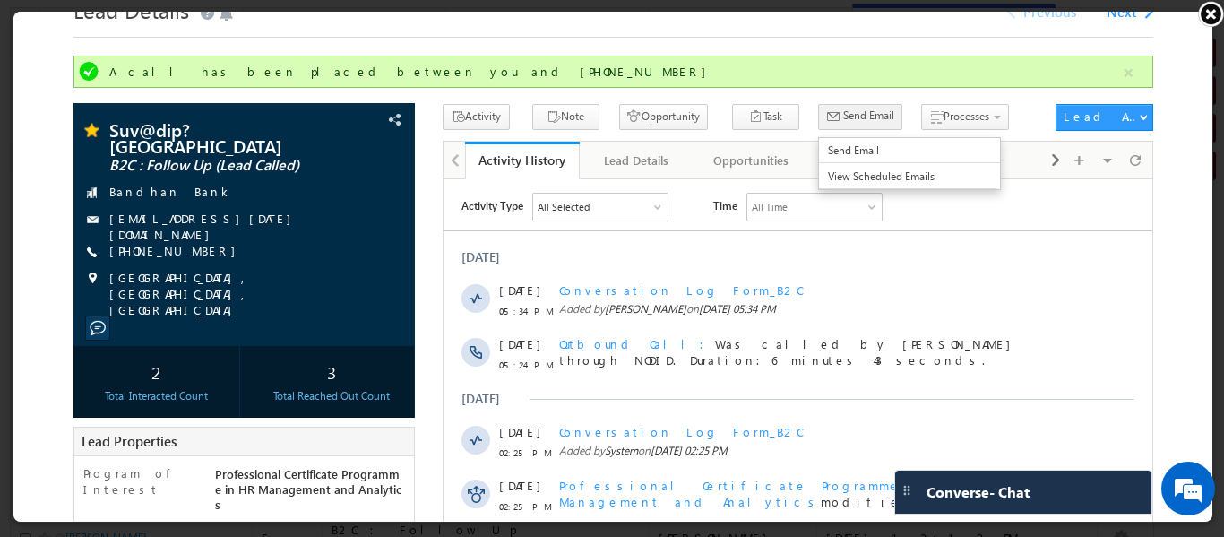
click at [816, 114] on button "Send Email" at bounding box center [858, 115] width 84 height 26
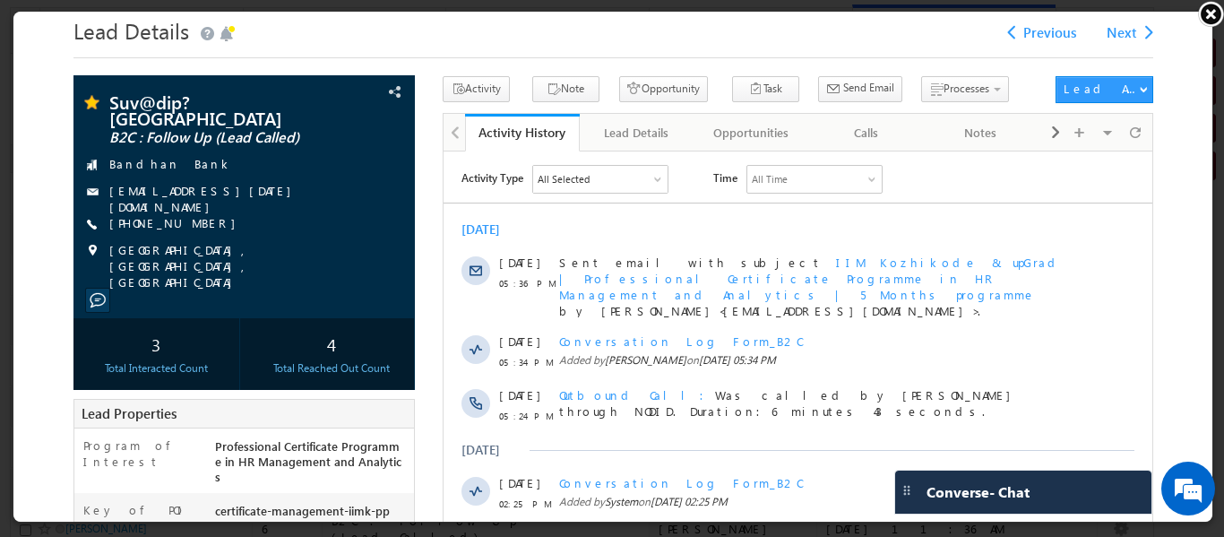
drag, startPoint x: 1208, startPoint y: 20, endPoint x: 1199, endPoint y: 24, distance: 10.0
click at [1208, 20] on link at bounding box center [1210, 13] width 27 height 27
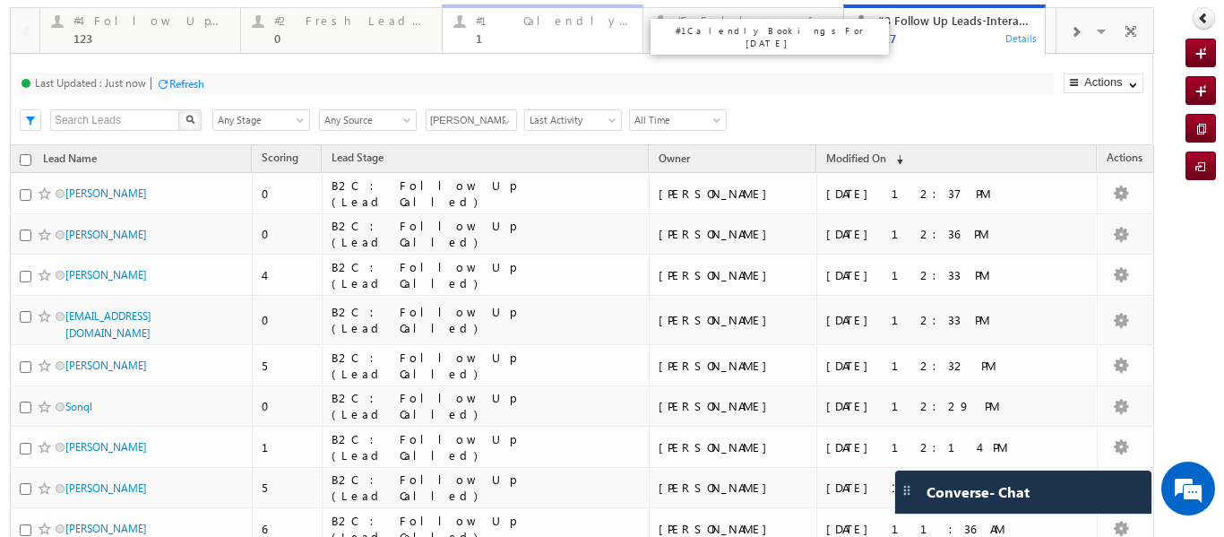
drag, startPoint x: 165, startPoint y: 170, endPoint x: 500, endPoint y: 30, distance: 363.0
click at [500, 30] on div "#1 Calendly Bookings For [DATE] 1" at bounding box center [554, 27] width 156 height 35
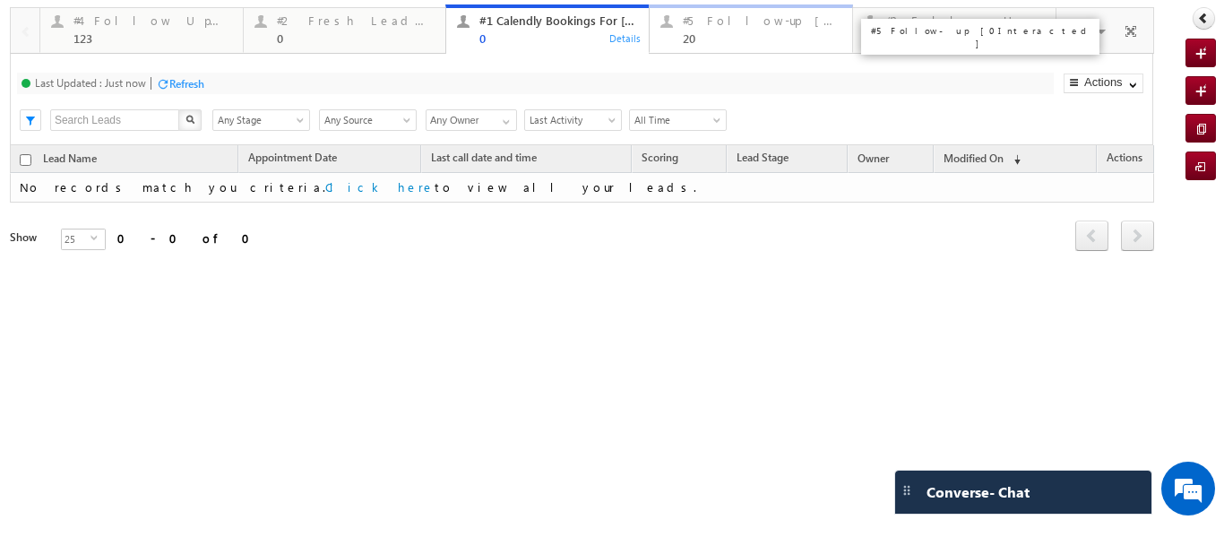
click at [716, 39] on div "20" at bounding box center [762, 37] width 159 height 13
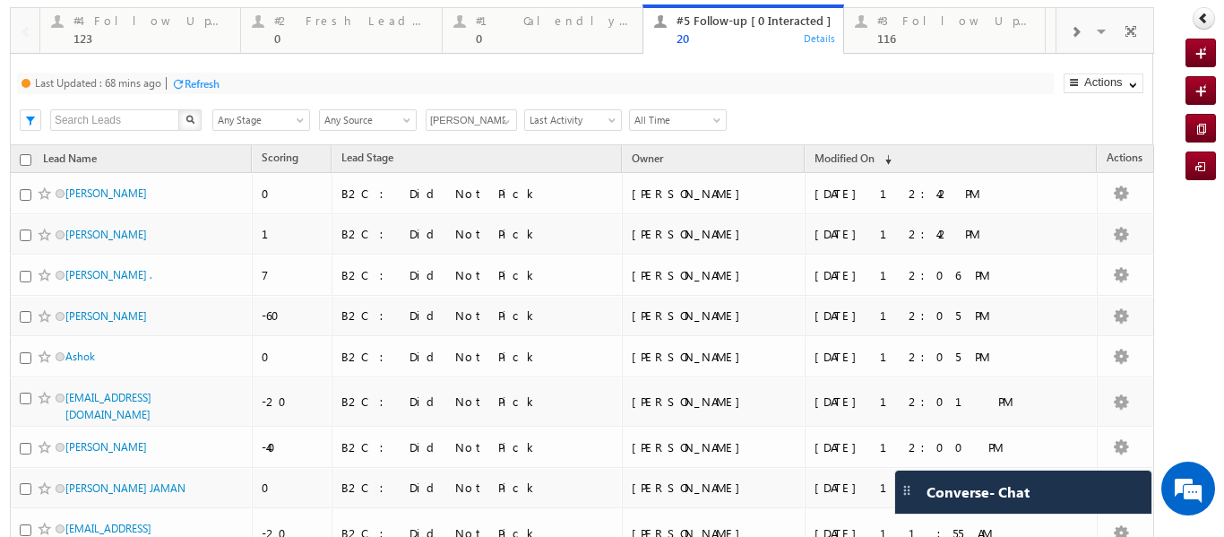
click at [709, 37] on div "#1 Calendly Bookings For [DATE]" at bounding box center [769, 37] width 238 height 36
